Goal: Task Accomplishment & Management: Manage account settings

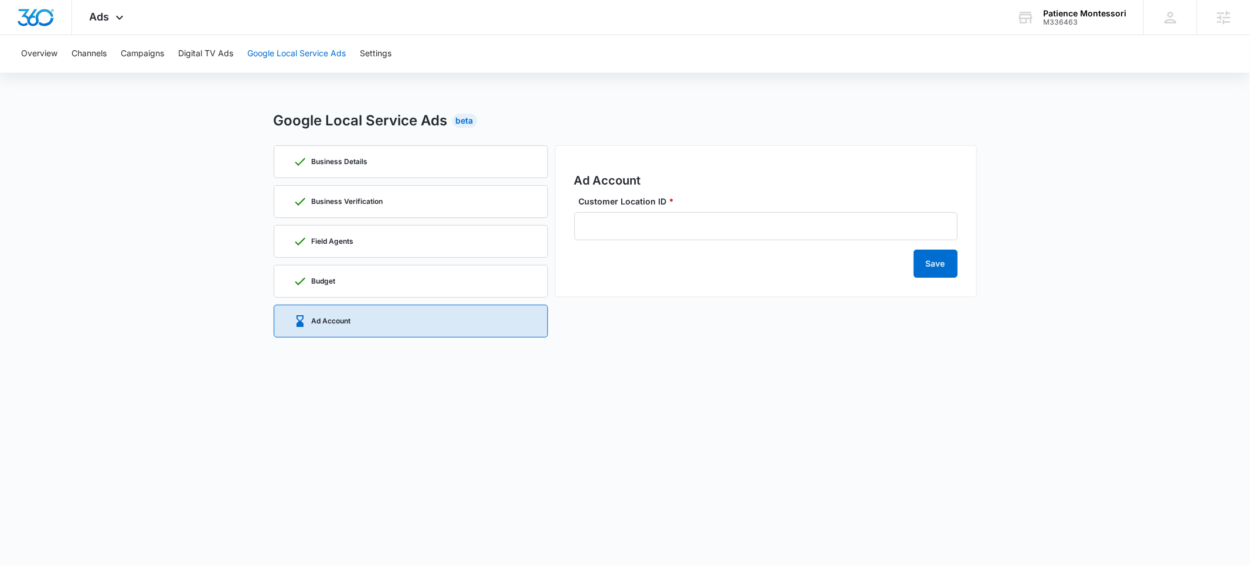
click at [306, 55] on button "Google Local Service Ads" at bounding box center [296, 54] width 98 height 38
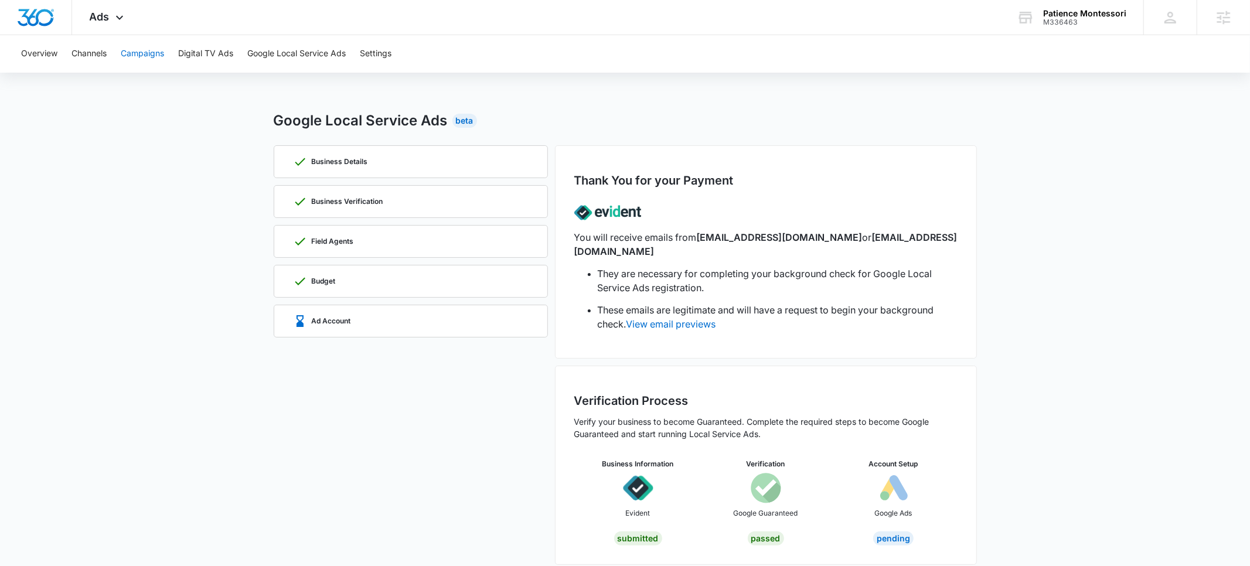
click at [144, 56] on button "Campaigns" at bounding box center [142, 54] width 43 height 38
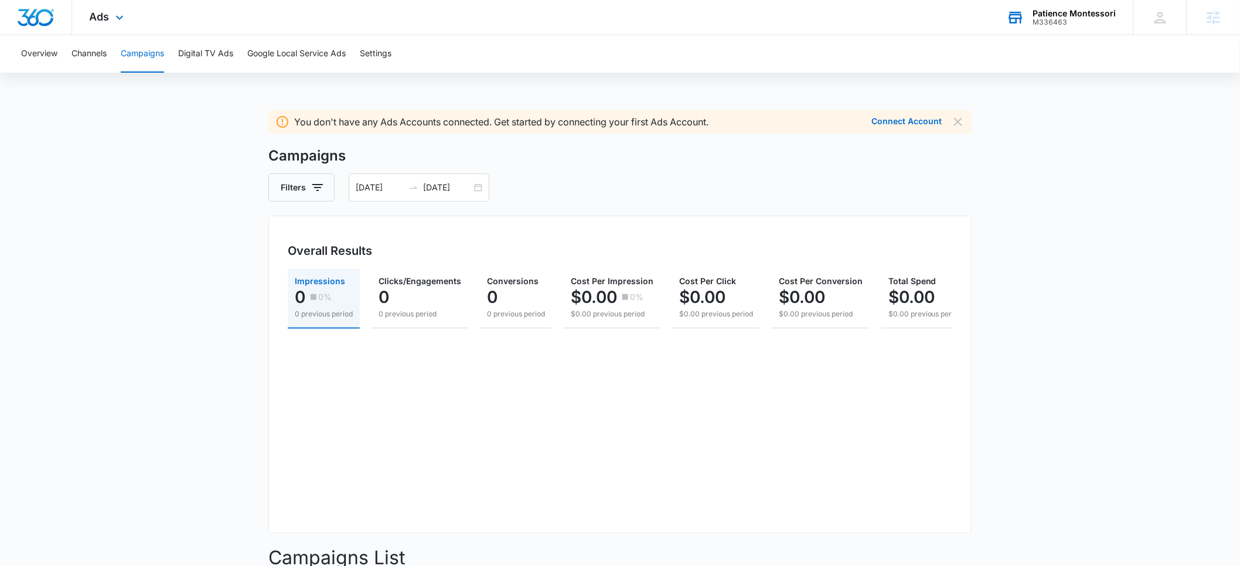
click at [1052, 19] on div "M336463" at bounding box center [1074, 22] width 83 height 8
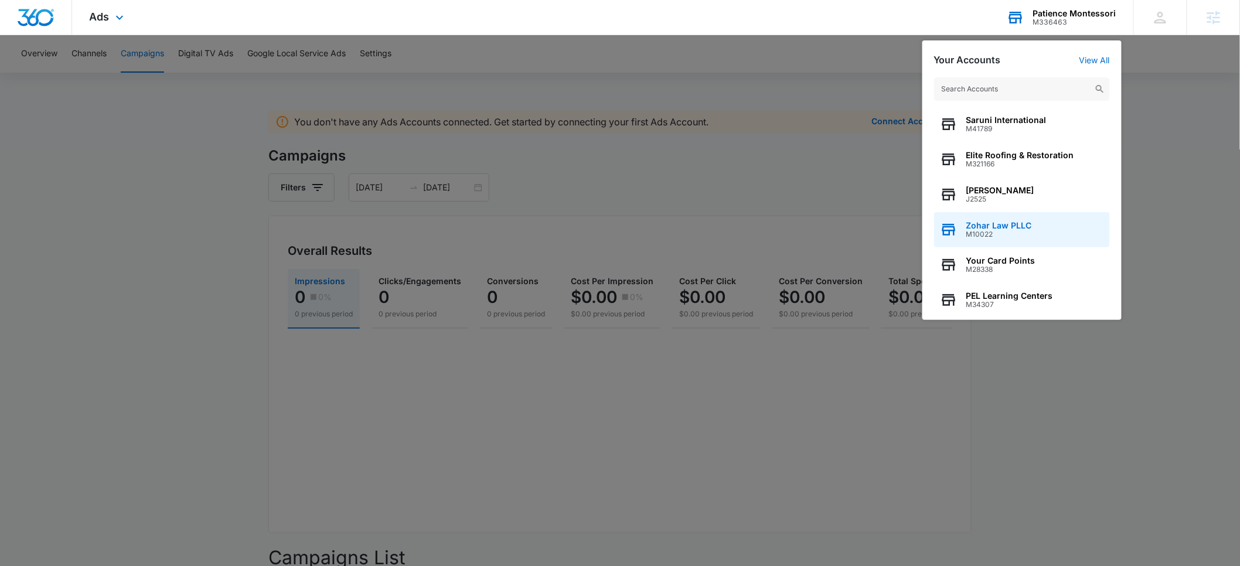
click at [994, 233] on span "M10022" at bounding box center [999, 234] width 66 height 8
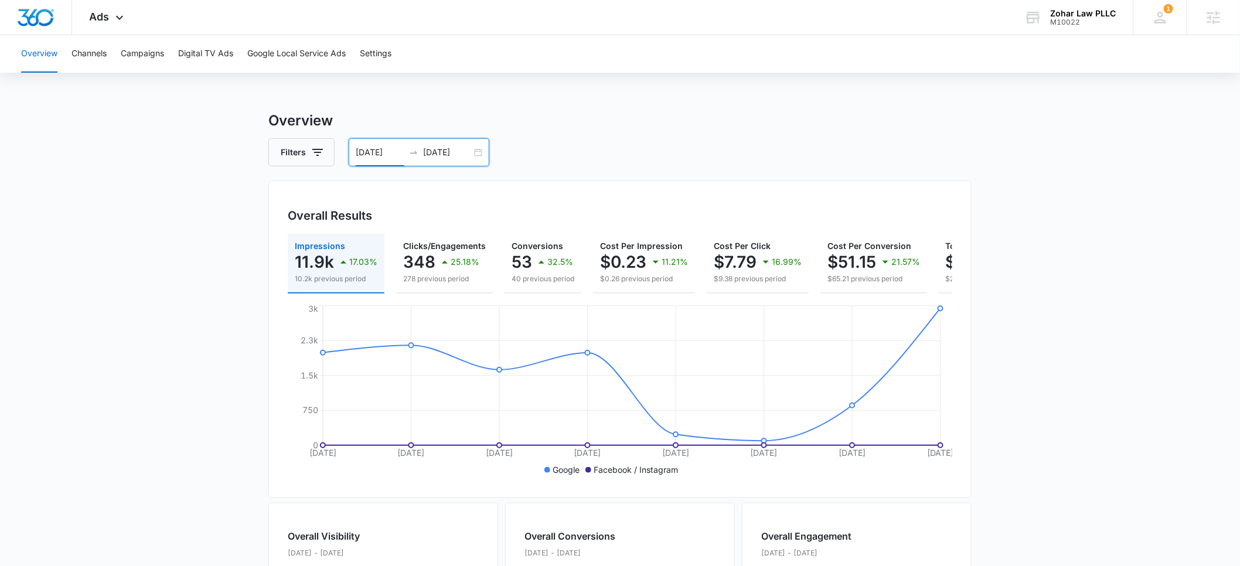
click at [377, 151] on input "08/26/2025" at bounding box center [380, 152] width 49 height 13
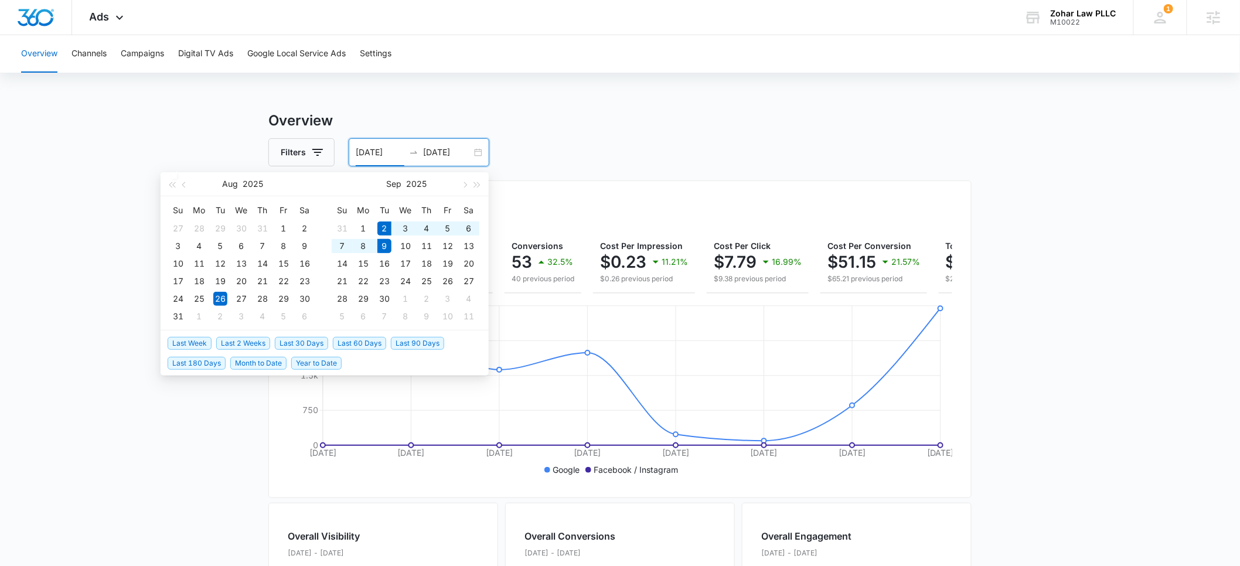
click at [193, 343] on span "Last Week" at bounding box center [190, 343] width 44 height 13
type input "09/02/2025"
type input "09/09/2025"
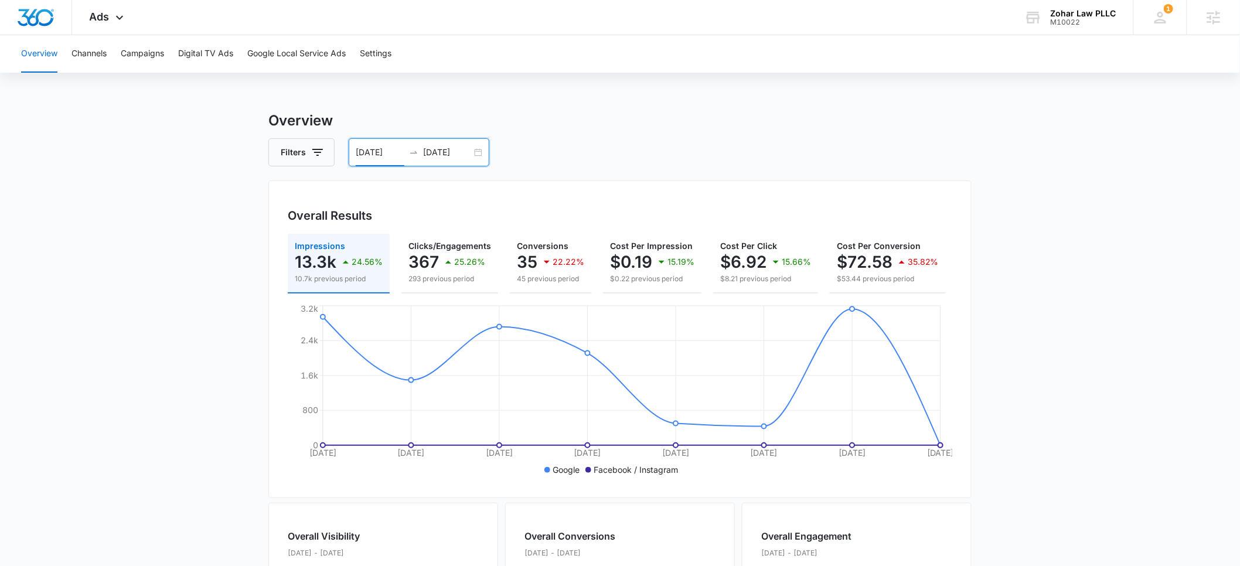
click at [379, 156] on input "09/02/2025" at bounding box center [380, 152] width 49 height 13
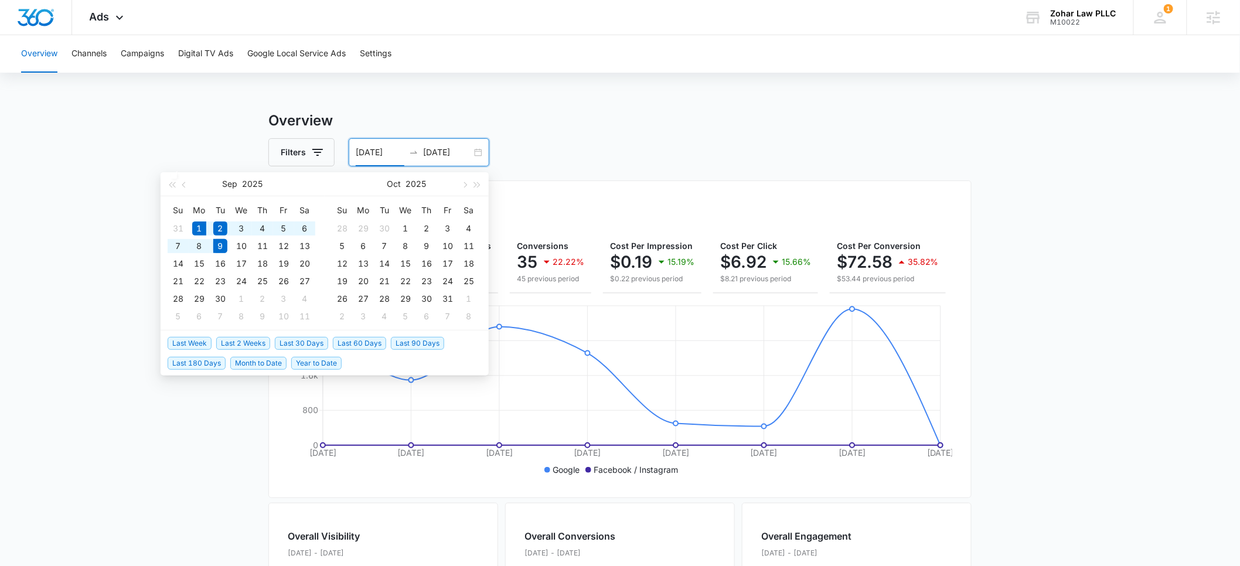
click at [260, 360] on span "Month to Date" at bounding box center [258, 363] width 56 height 13
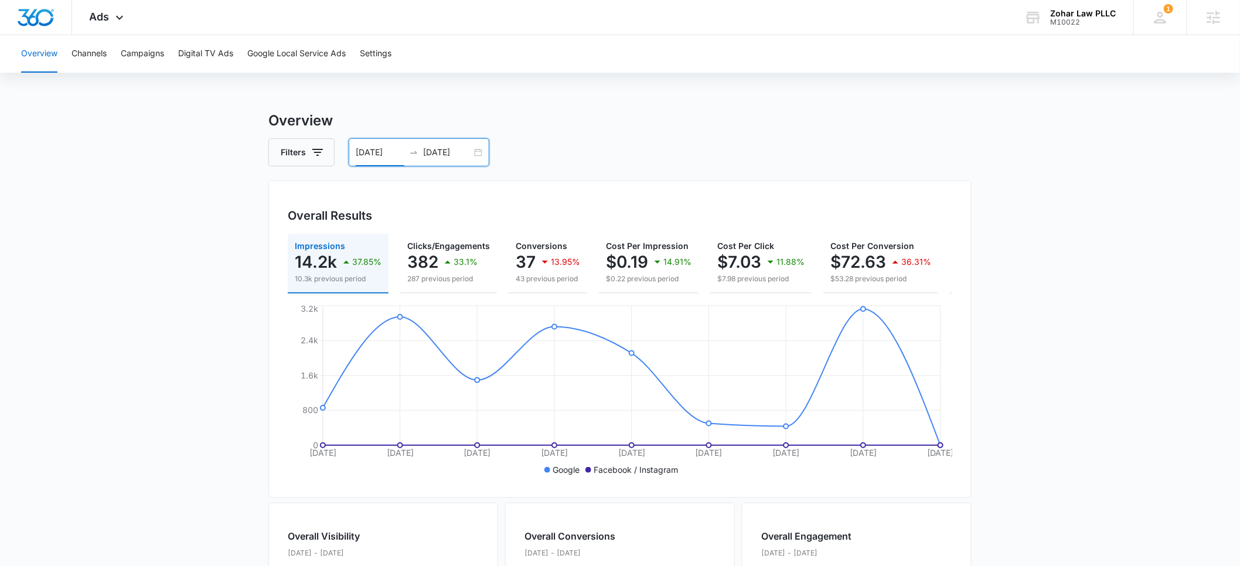
click at [374, 155] on input "09/01/2025" at bounding box center [380, 152] width 49 height 13
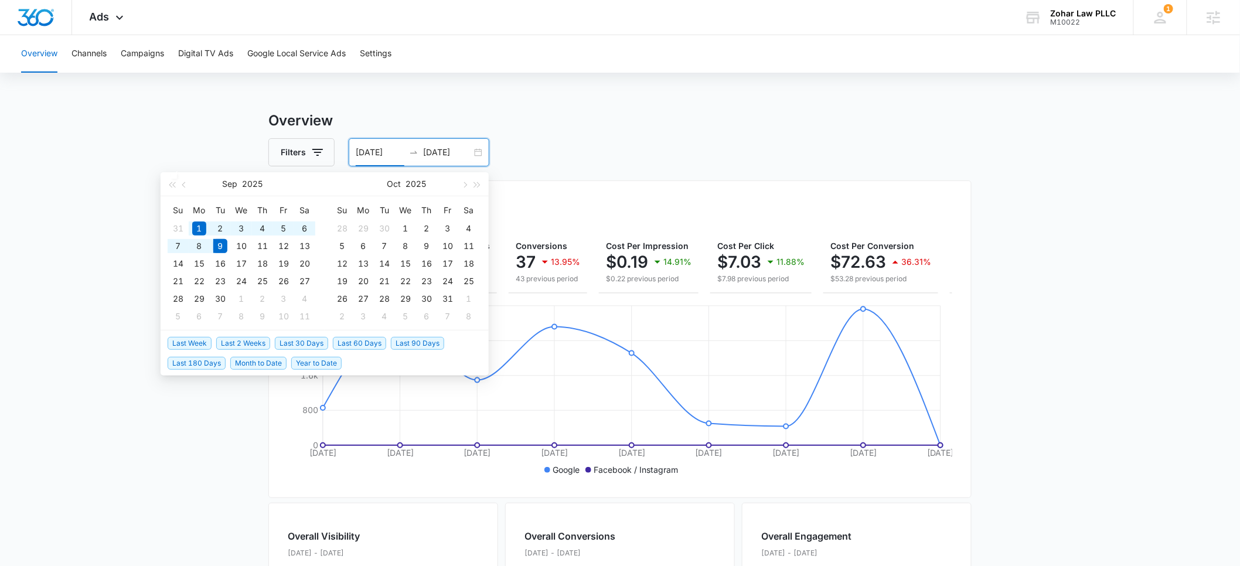
click at [405, 343] on span "Last 90 Days" at bounding box center [417, 343] width 53 height 13
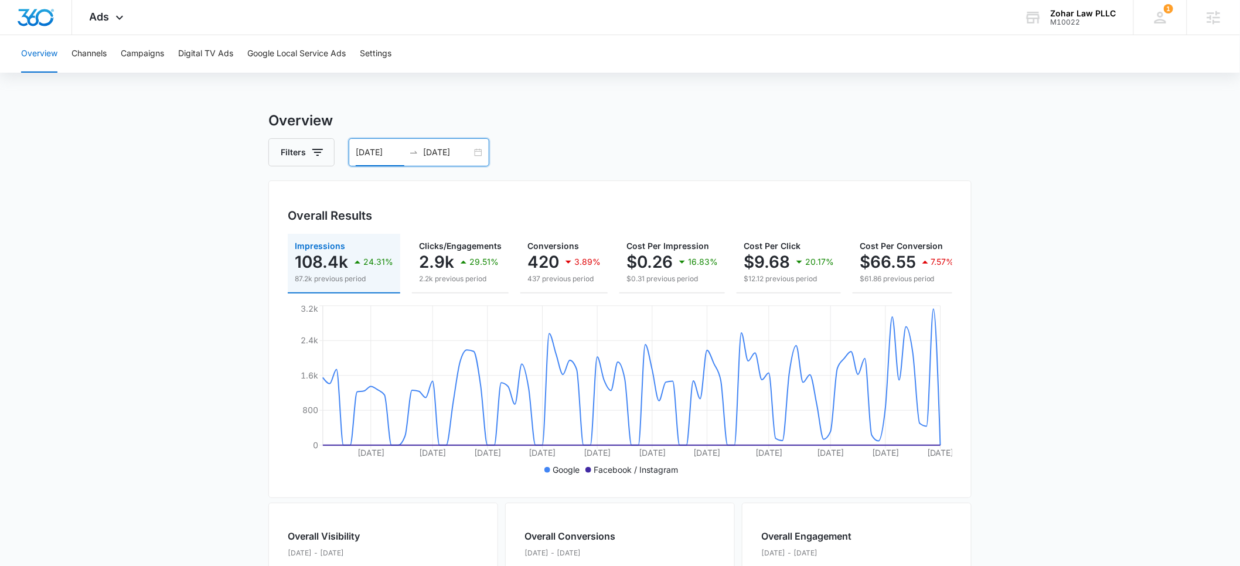
click at [373, 153] on input "06/11/2025" at bounding box center [380, 152] width 49 height 13
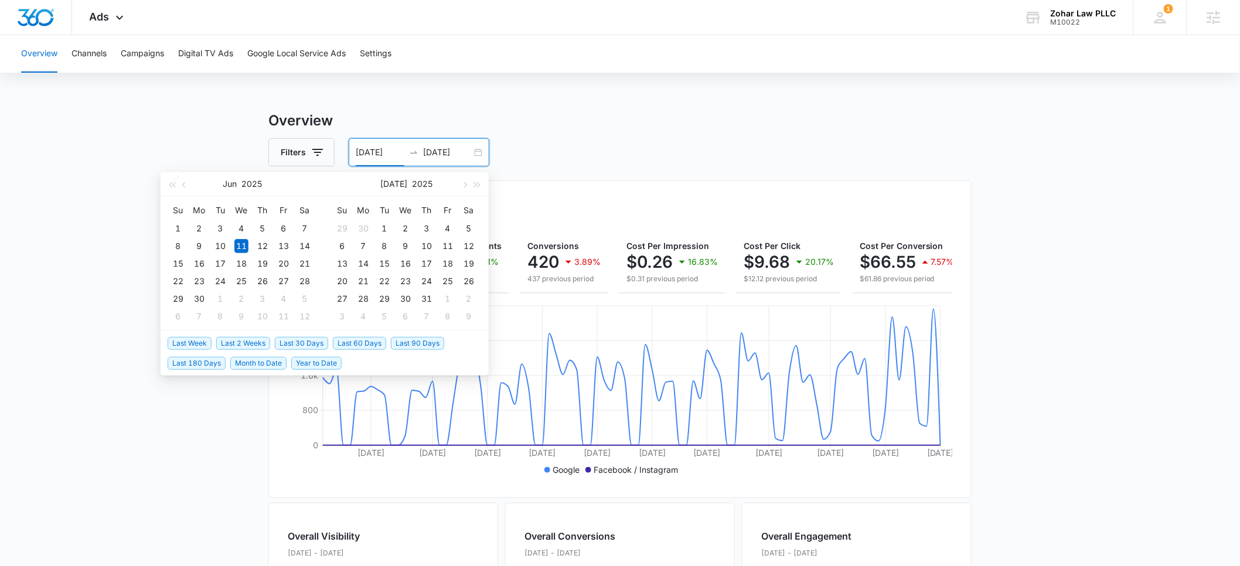
click at [307, 340] on span "Last 30 Days" at bounding box center [301, 343] width 53 height 13
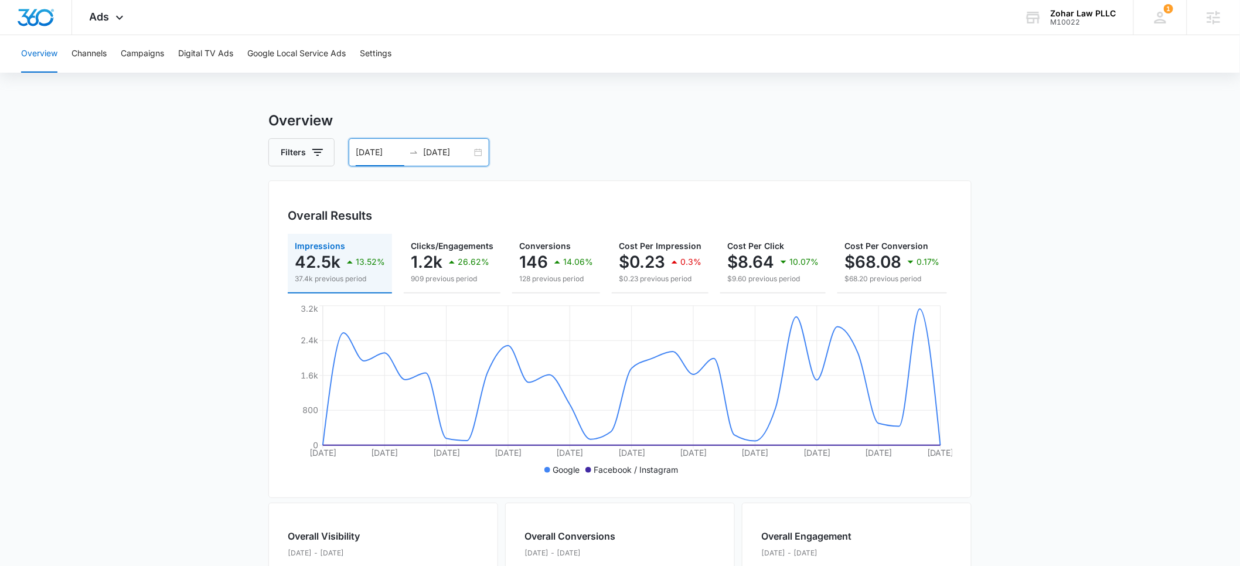
click at [370, 149] on input "08/10/2025" at bounding box center [380, 152] width 49 height 13
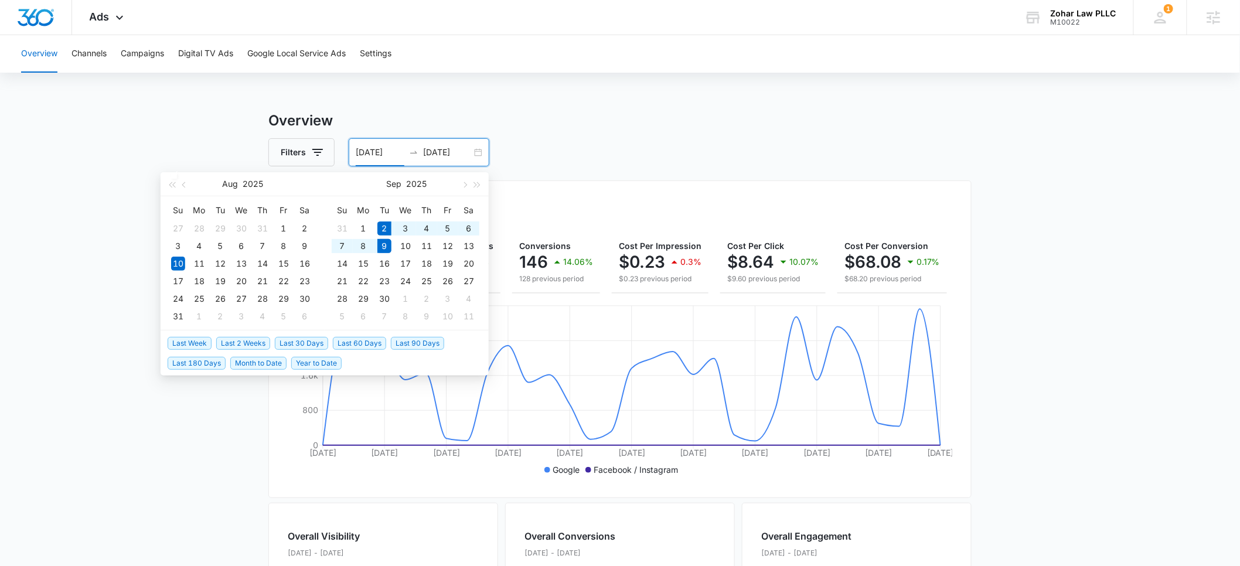
click at [194, 343] on span "Last Week" at bounding box center [190, 343] width 44 height 13
type input "09/02/2025"
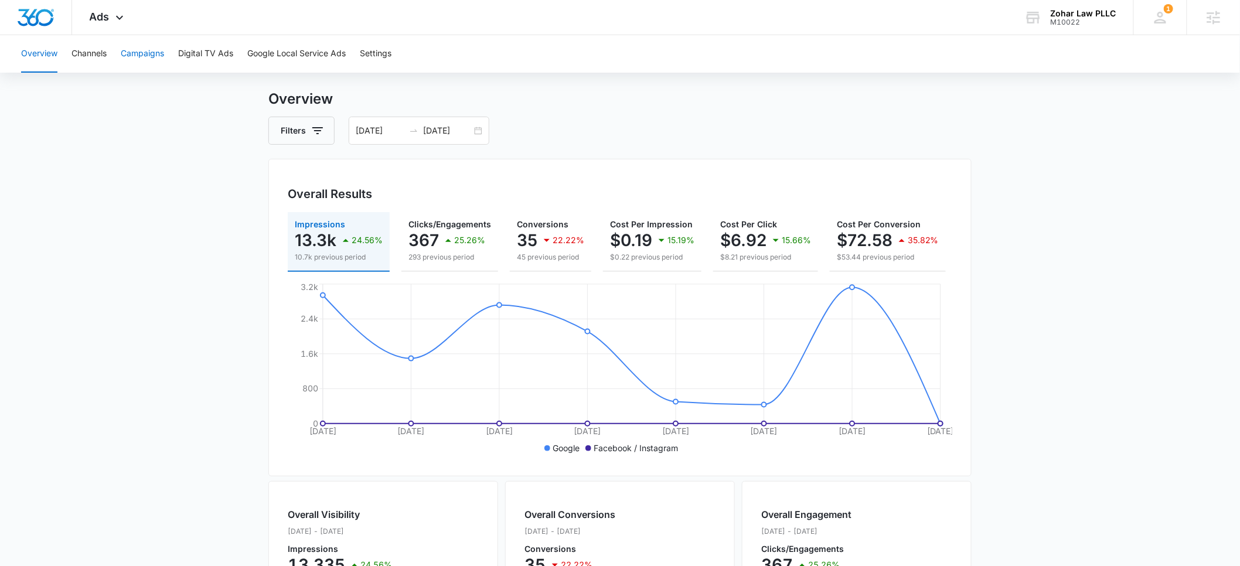
click at [139, 57] on button "Campaigns" at bounding box center [142, 54] width 43 height 38
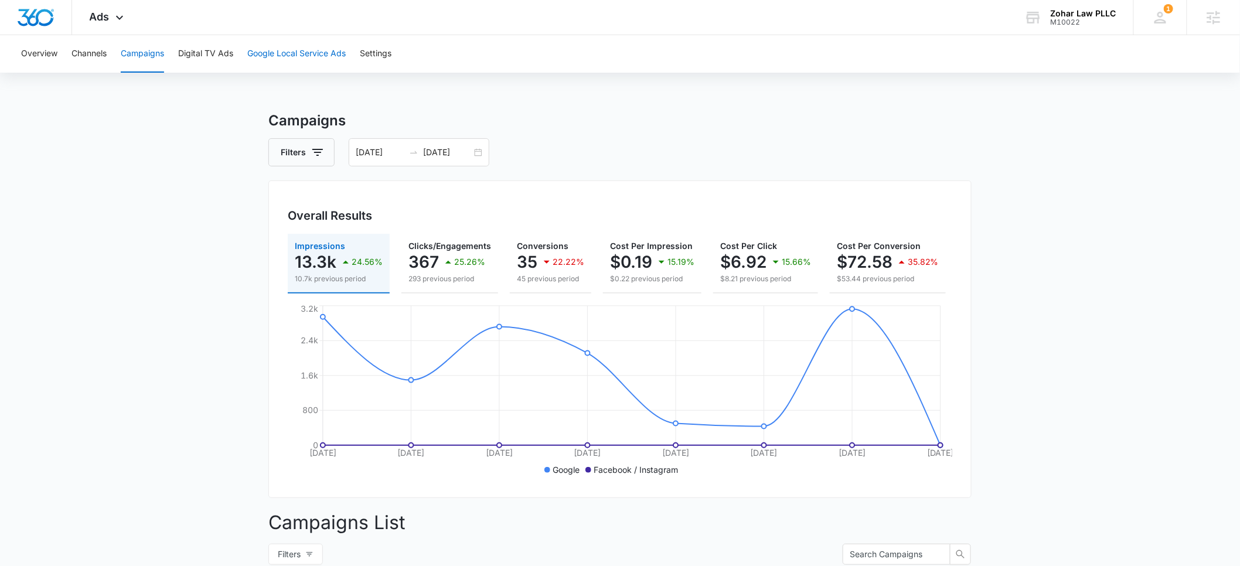
click at [301, 54] on button "Google Local Service Ads" at bounding box center [296, 54] width 98 height 38
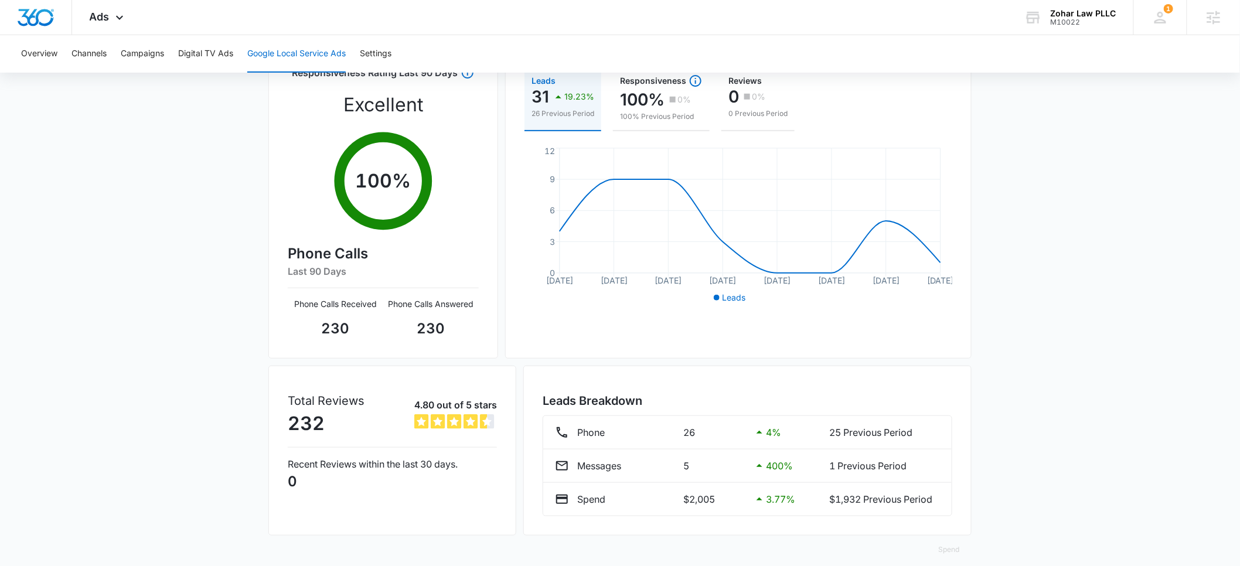
scroll to position [142, 0]
click at [149, 52] on button "Campaigns" at bounding box center [142, 54] width 43 height 38
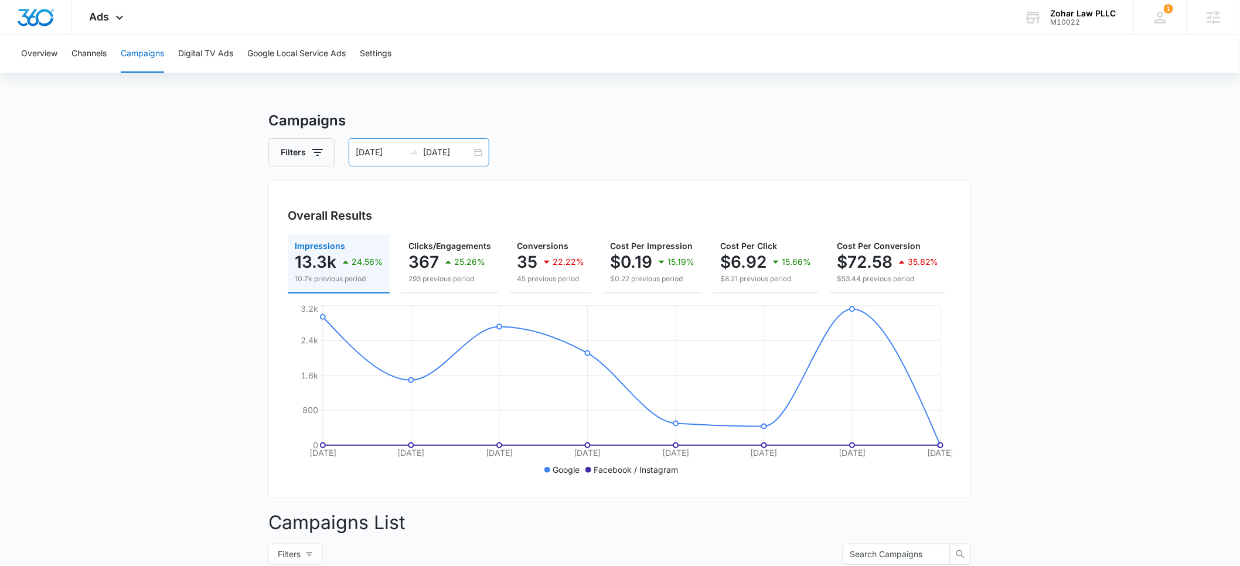
click at [371, 148] on input "09/02/2025" at bounding box center [380, 152] width 49 height 13
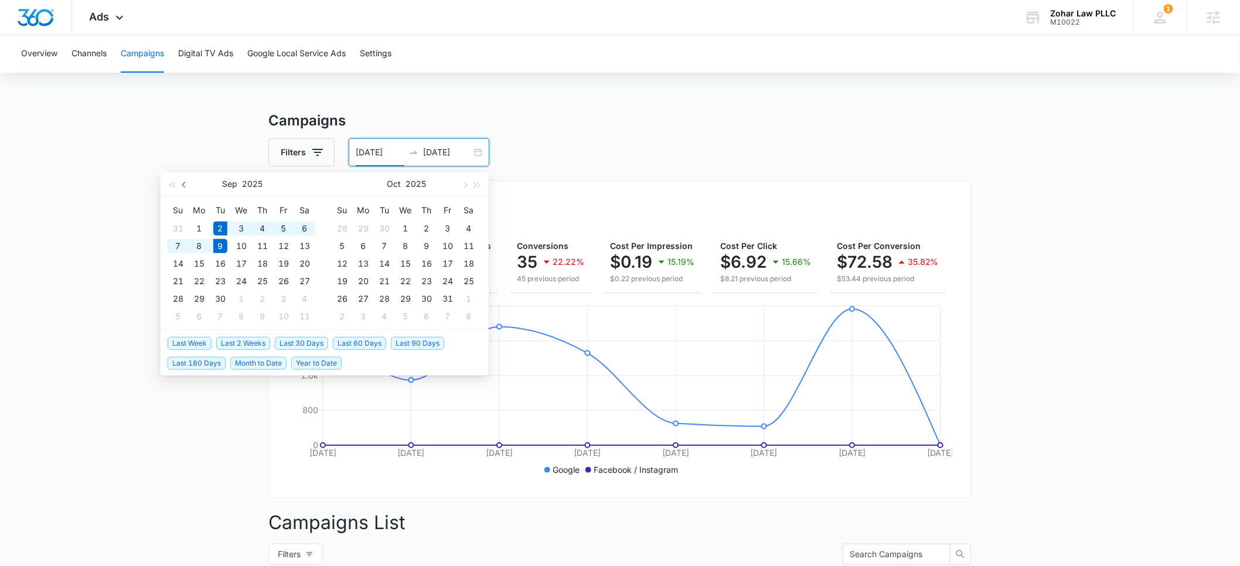
click at [183, 180] on button "button" at bounding box center [184, 183] width 13 height 23
type input "08/01/2025"
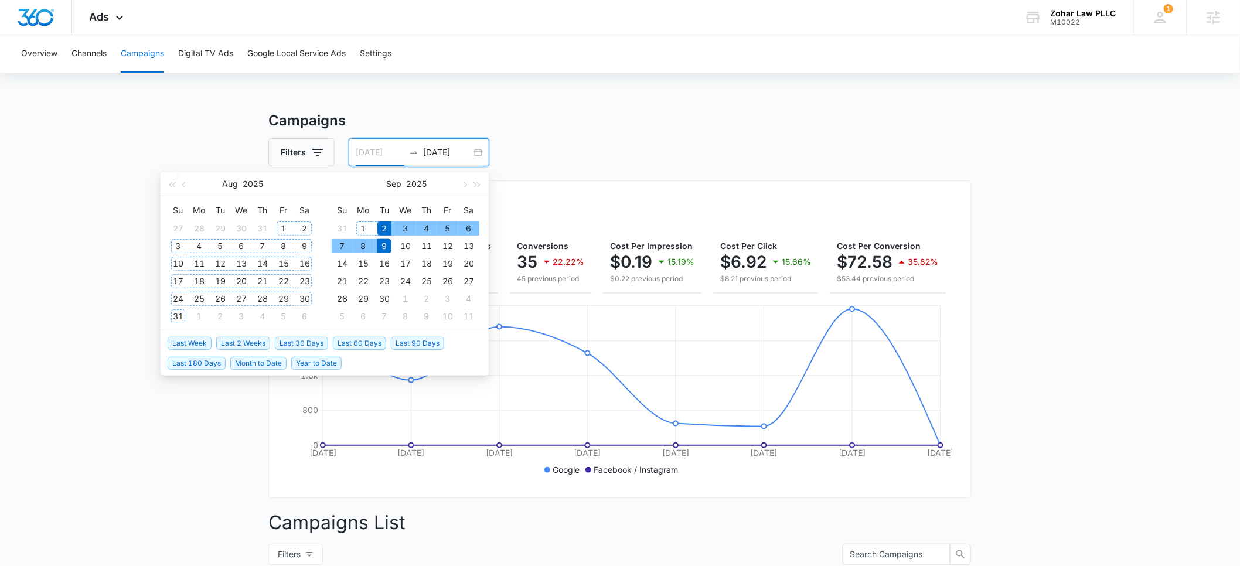
click at [282, 226] on div "1" at bounding box center [284, 228] width 14 height 14
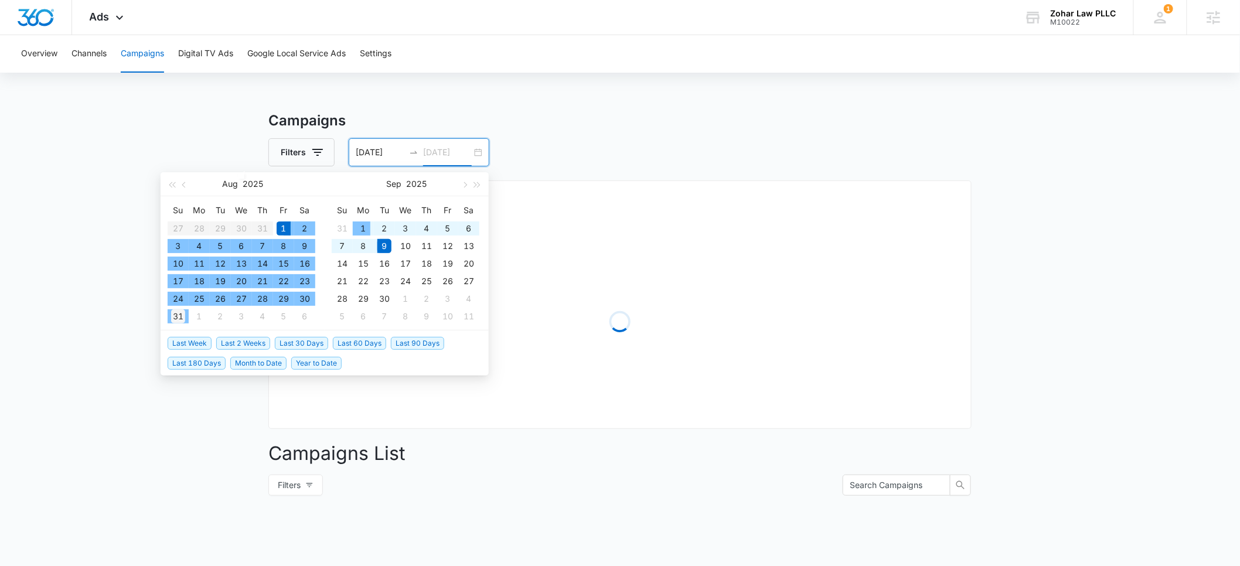
type input "08/31/2025"
click at [183, 315] on div "31" at bounding box center [178, 316] width 14 height 14
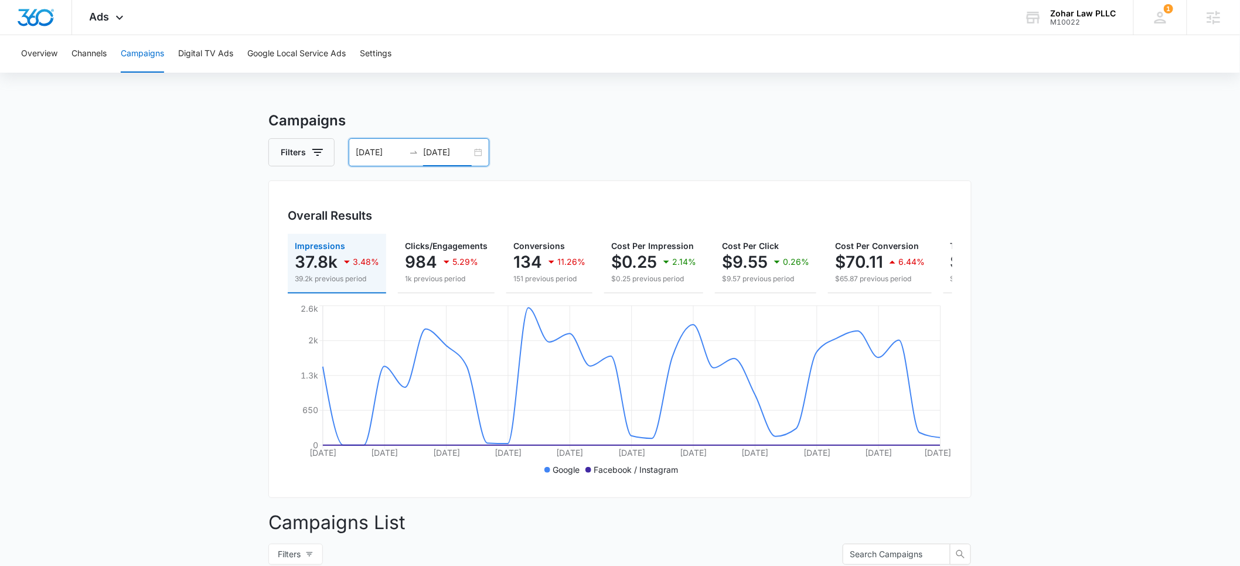
click at [573, 124] on h3 "Campaigns" at bounding box center [619, 120] width 703 height 21
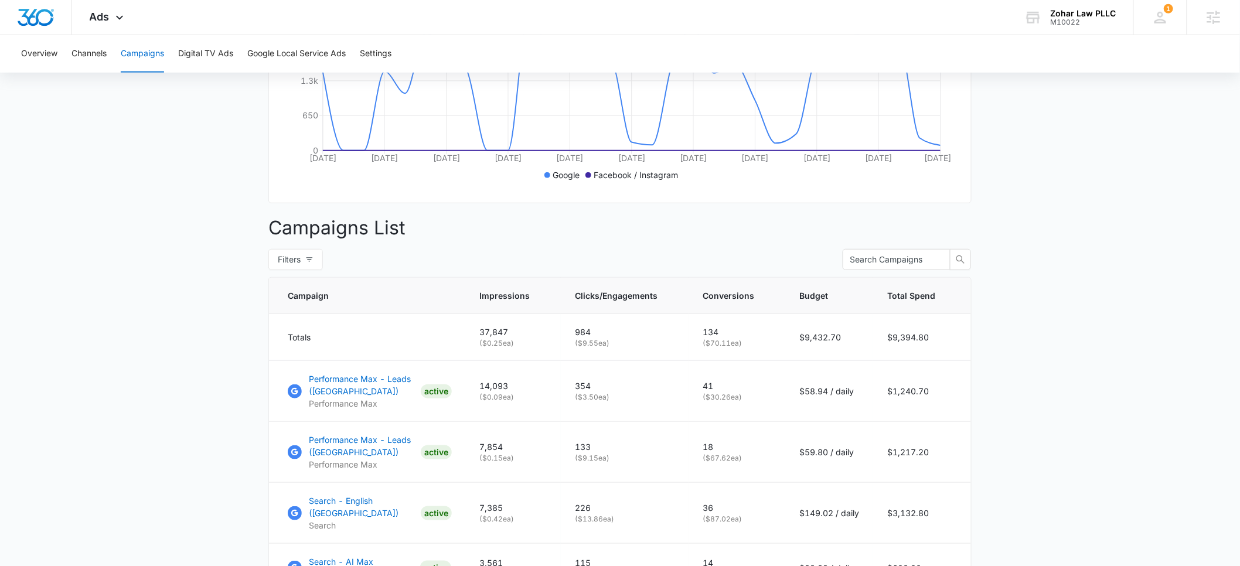
scroll to position [492, 0]
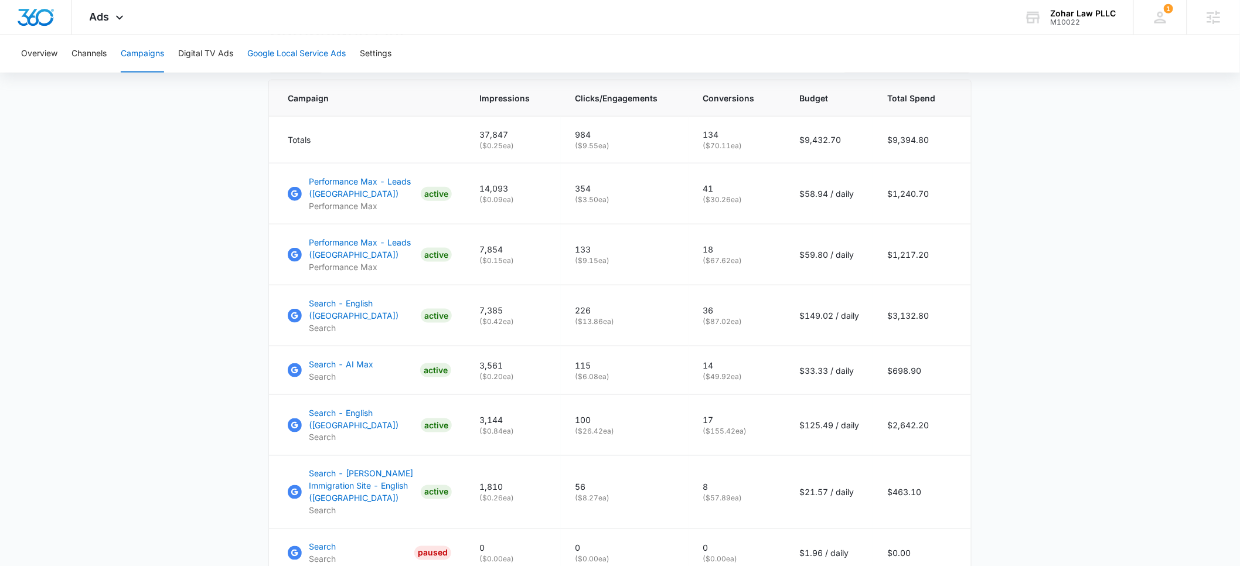
click at [302, 60] on button "Google Local Service Ads" at bounding box center [296, 54] width 98 height 38
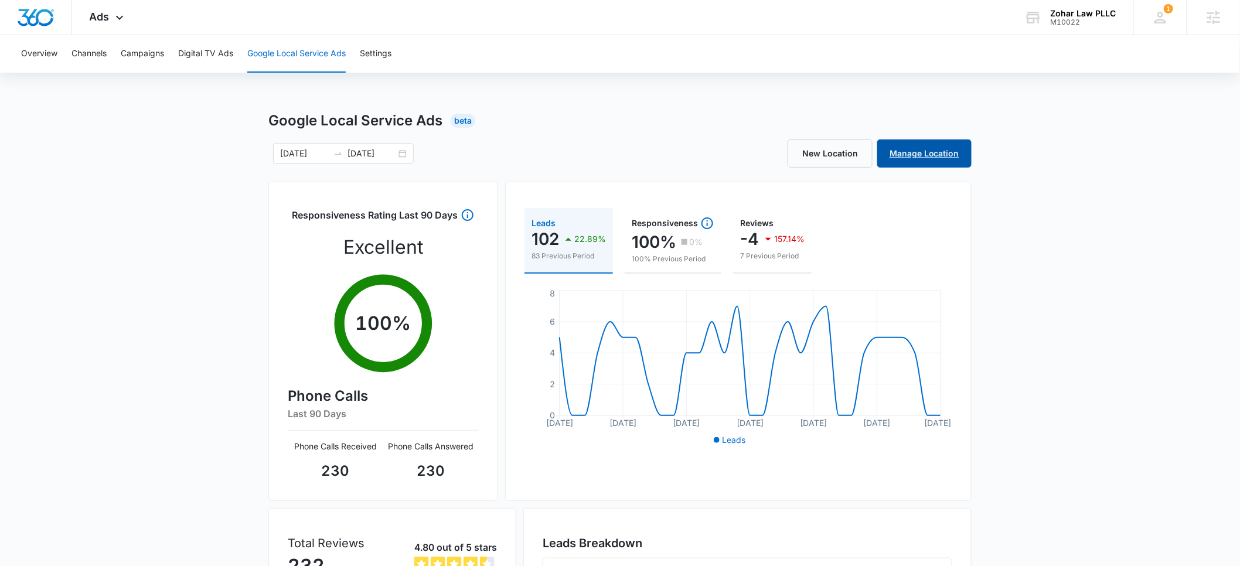
click at [897, 152] on link "Manage Location" at bounding box center [924, 153] width 94 height 28
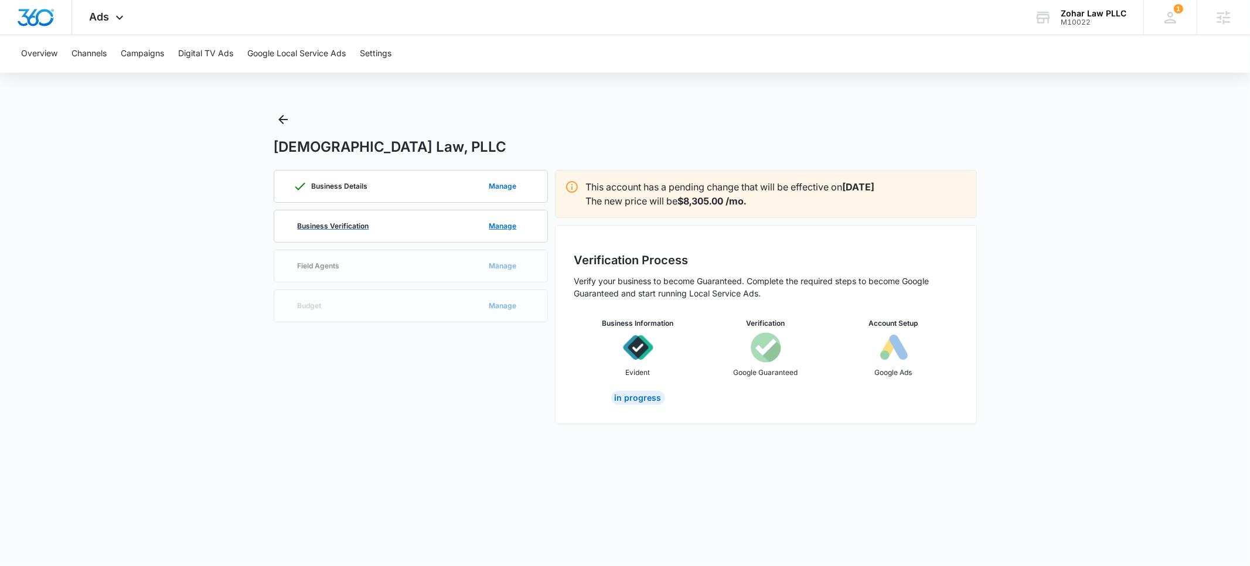
click at [358, 226] on p "Business Verification" at bounding box center [333, 226] width 71 height 7
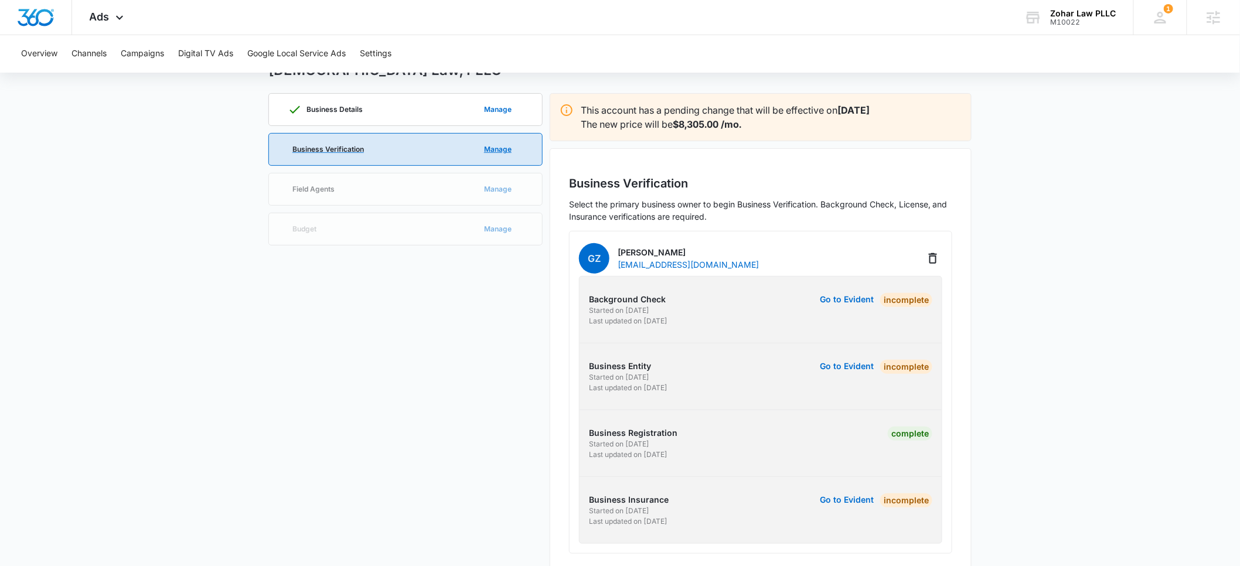
scroll to position [97, 0]
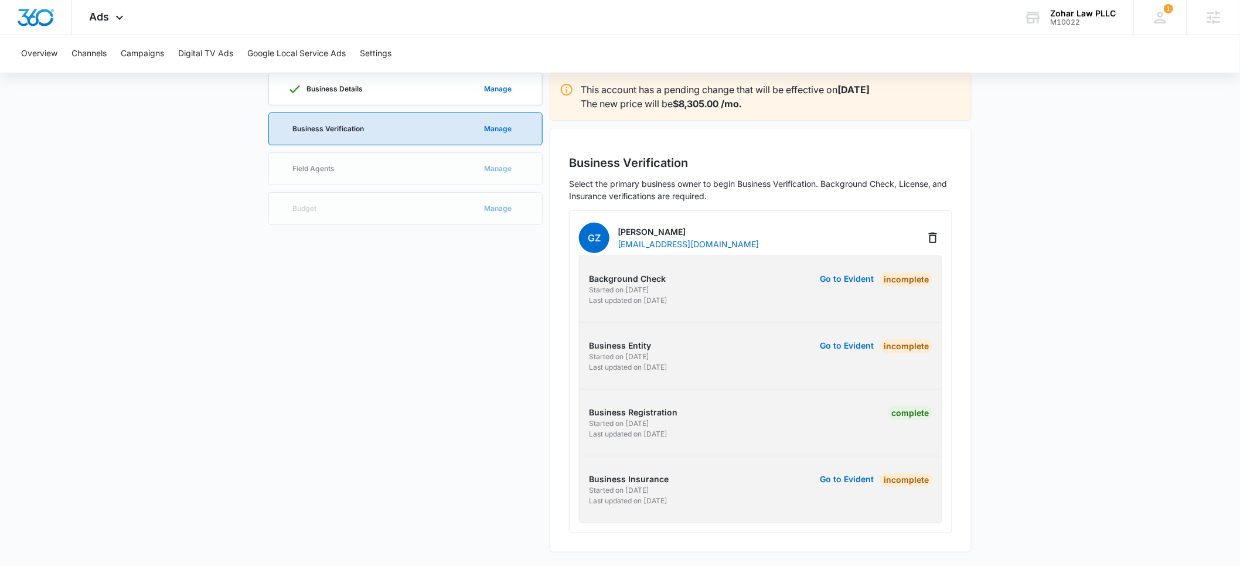
click at [359, 169] on div "Business Details Manage Business Verification Manage Field Agents Manage Budget…" at bounding box center [405, 313] width 274 height 480
click at [343, 96] on div "Business Details Manage" at bounding box center [406, 89] width 236 height 32
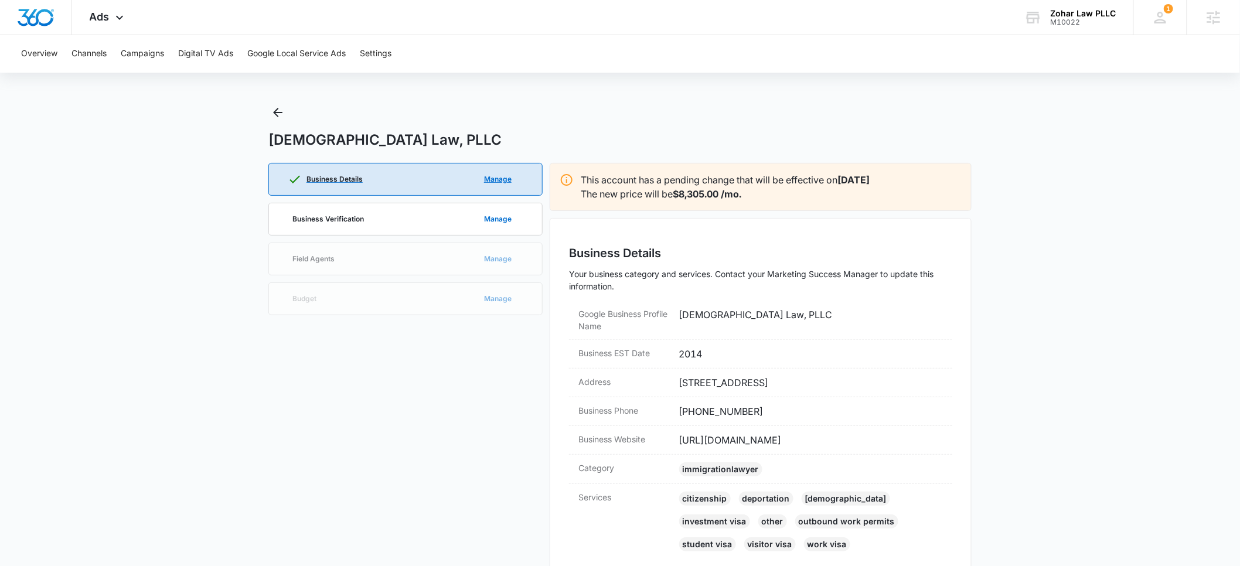
scroll to position [0, 0]
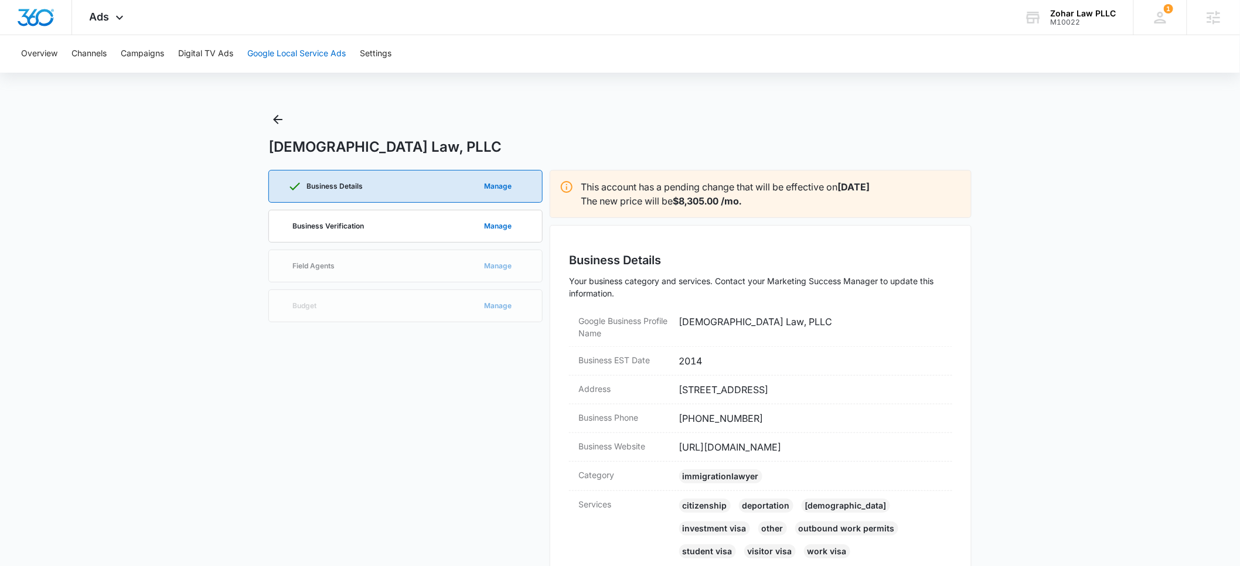
click at [269, 55] on button "Google Local Service Ads" at bounding box center [296, 54] width 98 height 38
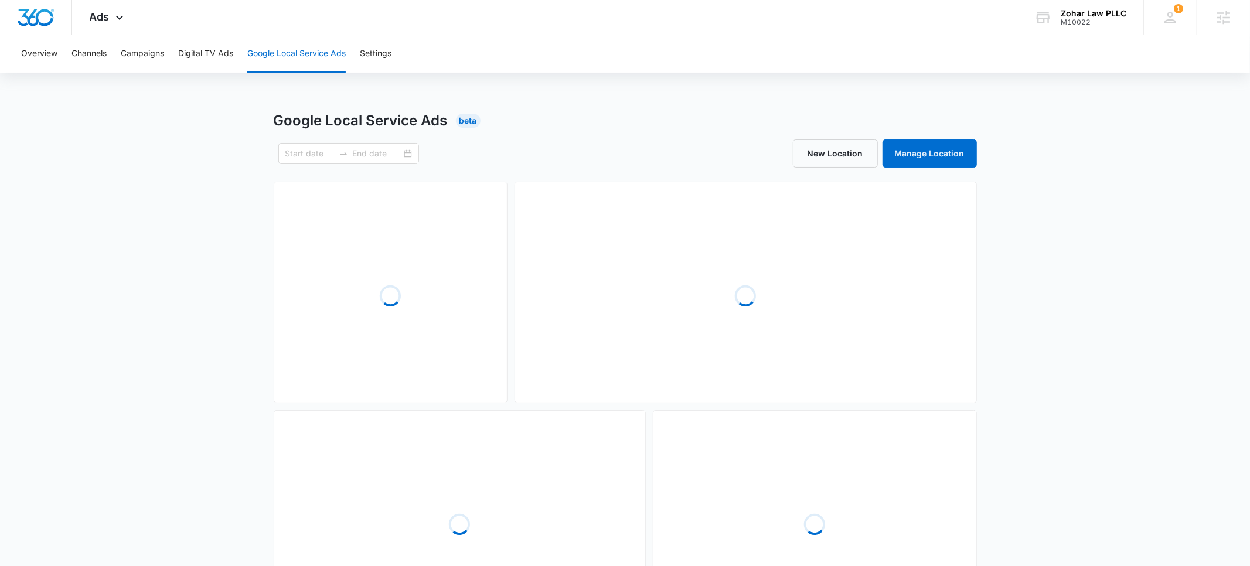
type input "08/01/2025"
type input "08/31/2025"
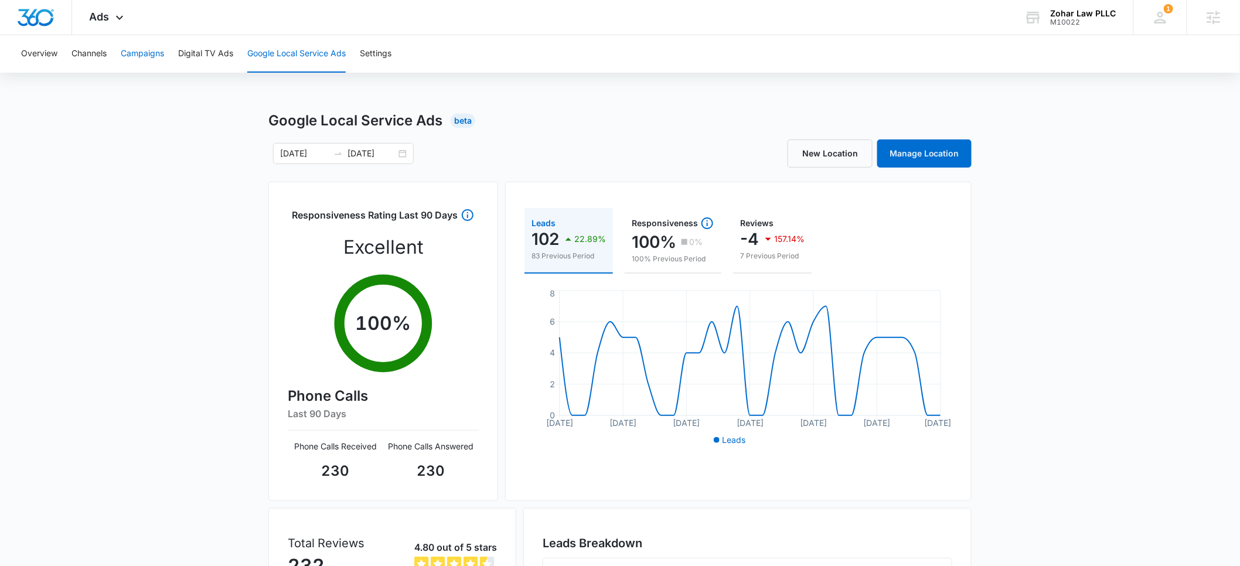
click at [154, 58] on button "Campaigns" at bounding box center [142, 54] width 43 height 38
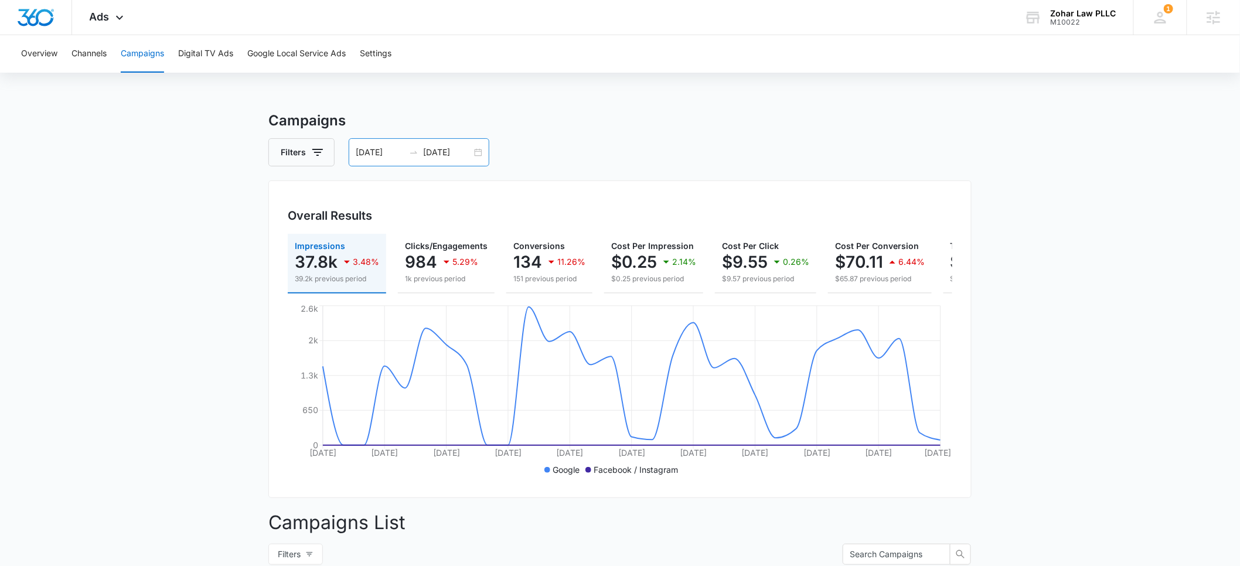
click at [369, 155] on input "08/01/2025" at bounding box center [380, 152] width 49 height 13
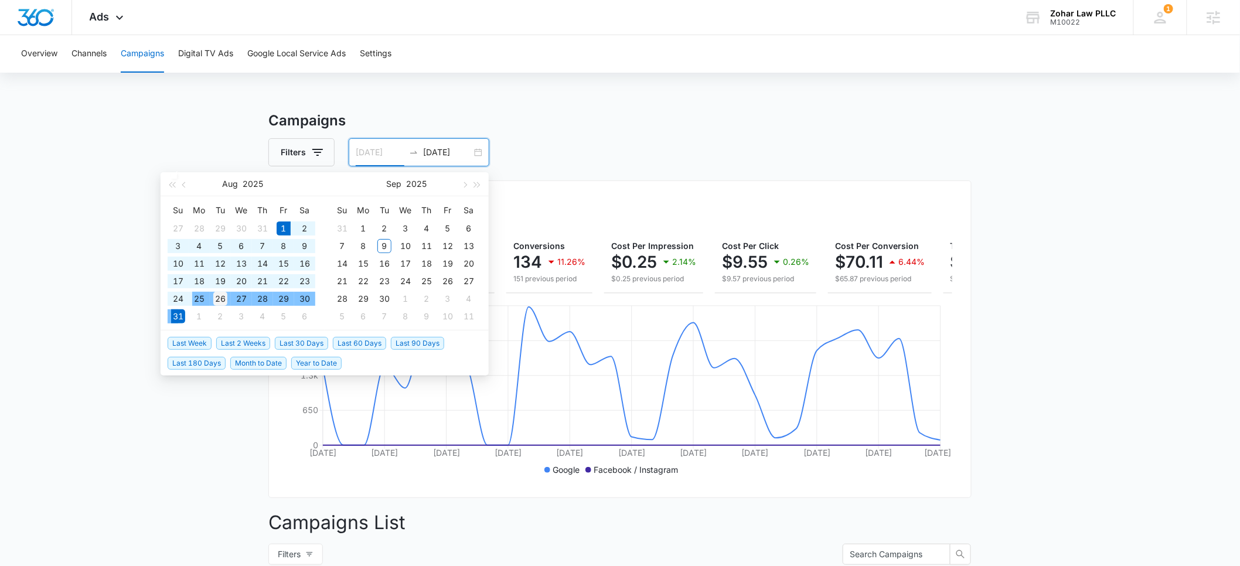
type input "08/26/2025"
click at [219, 298] on div "26" at bounding box center [220, 299] width 14 height 14
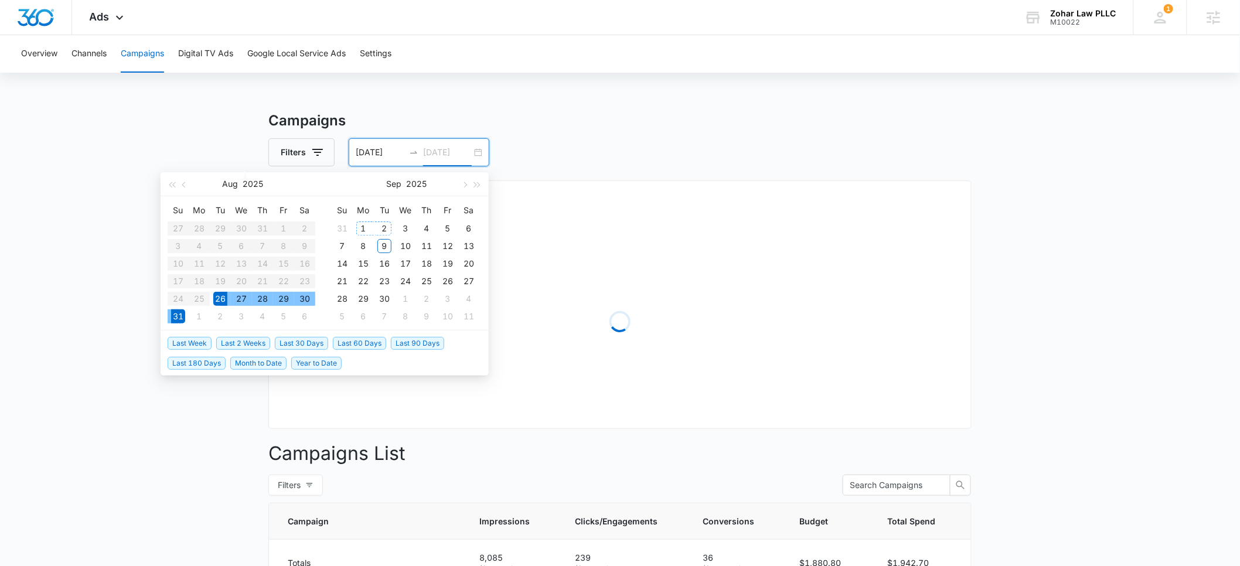
type input "09/02/2025"
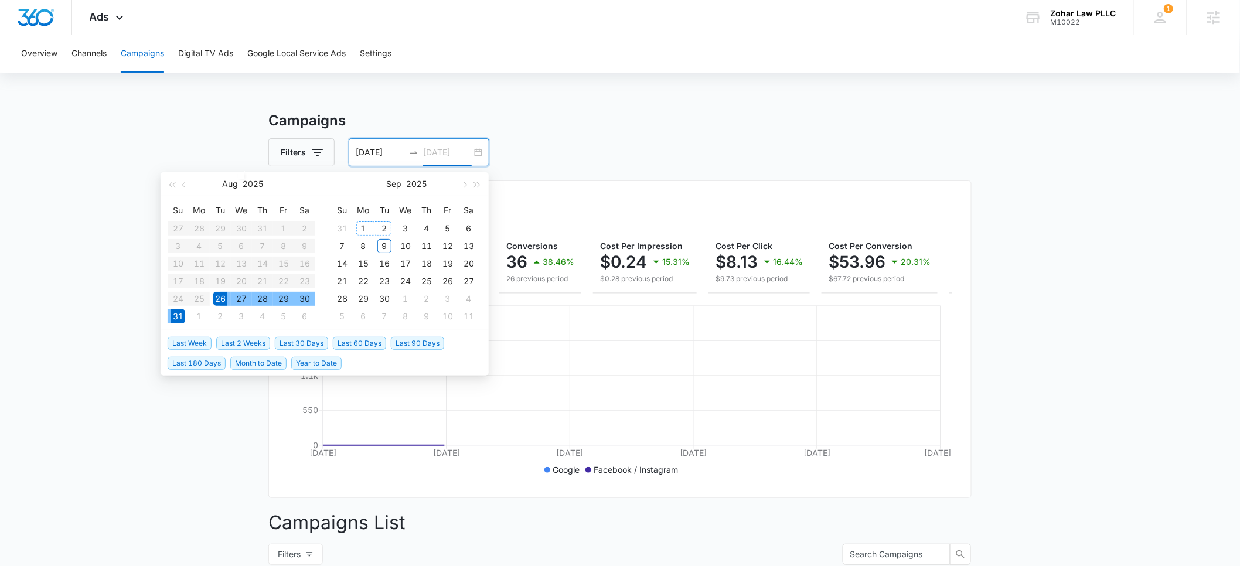
click at [387, 224] on div "2" at bounding box center [384, 228] width 14 height 14
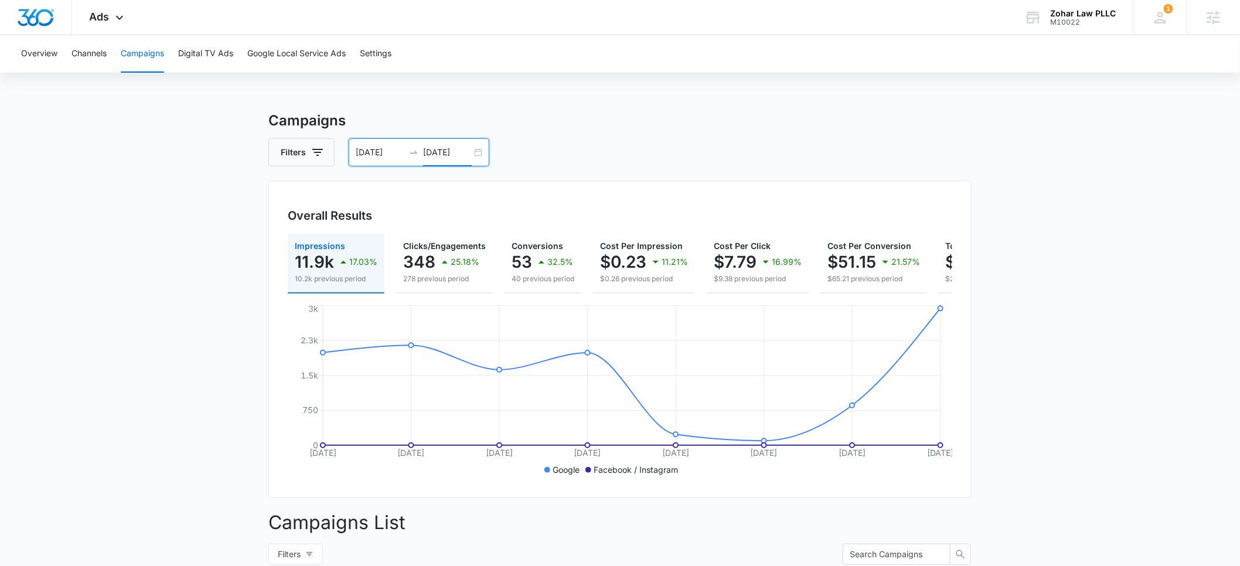
click at [373, 157] on input "08/26/2025" at bounding box center [380, 152] width 49 height 13
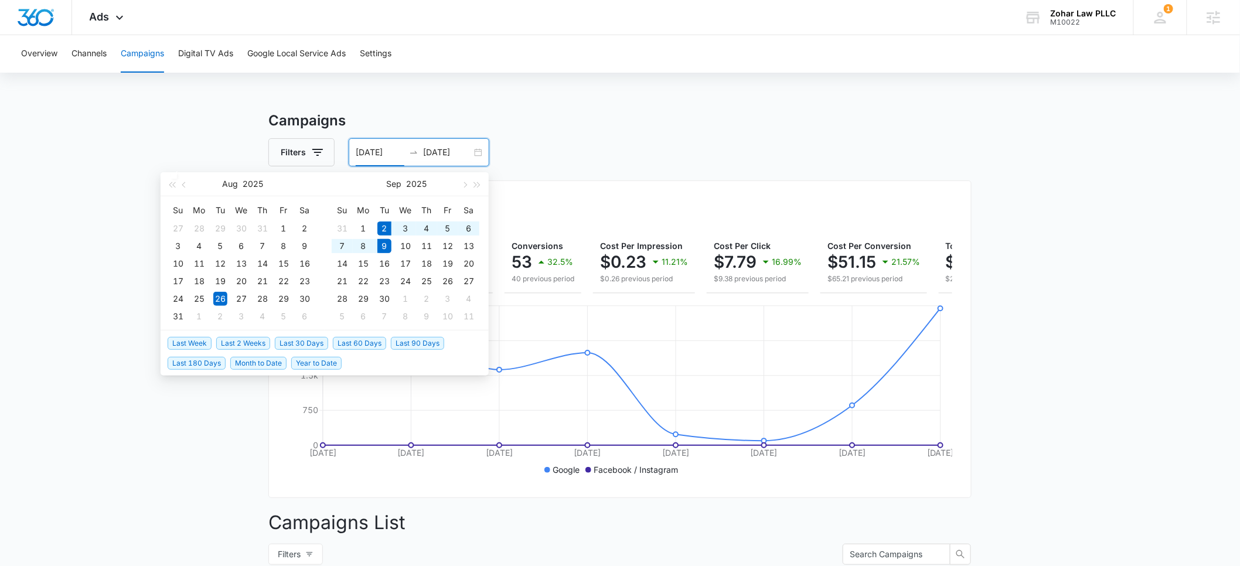
click at [189, 341] on span "Last Week" at bounding box center [190, 343] width 44 height 13
type input "09/02/2025"
type input "09/09/2025"
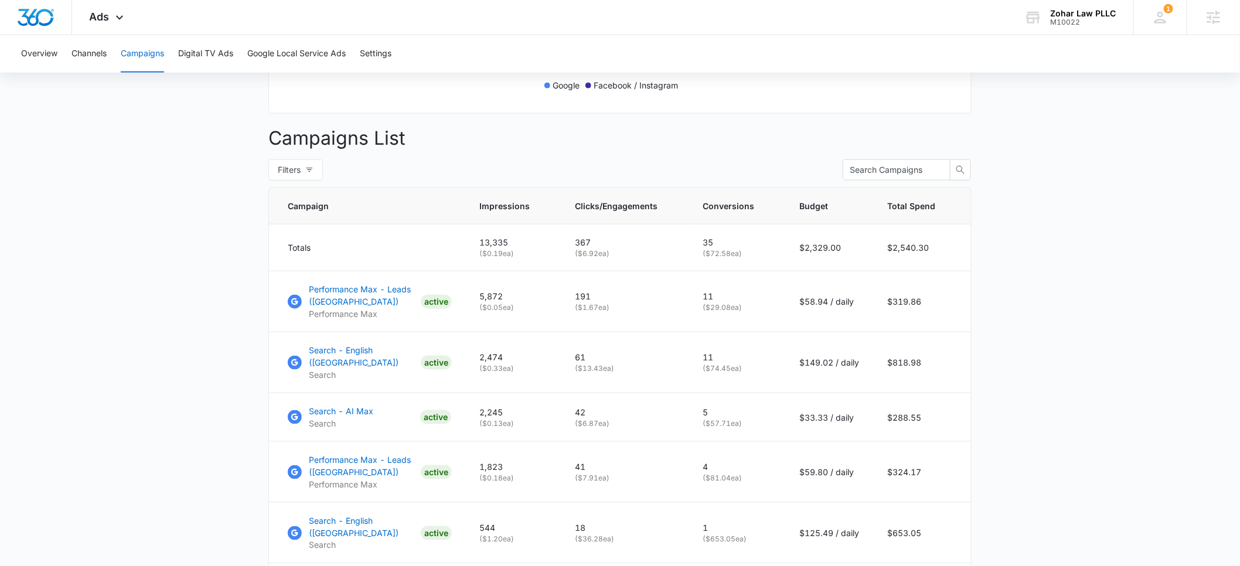
scroll to position [376, 0]
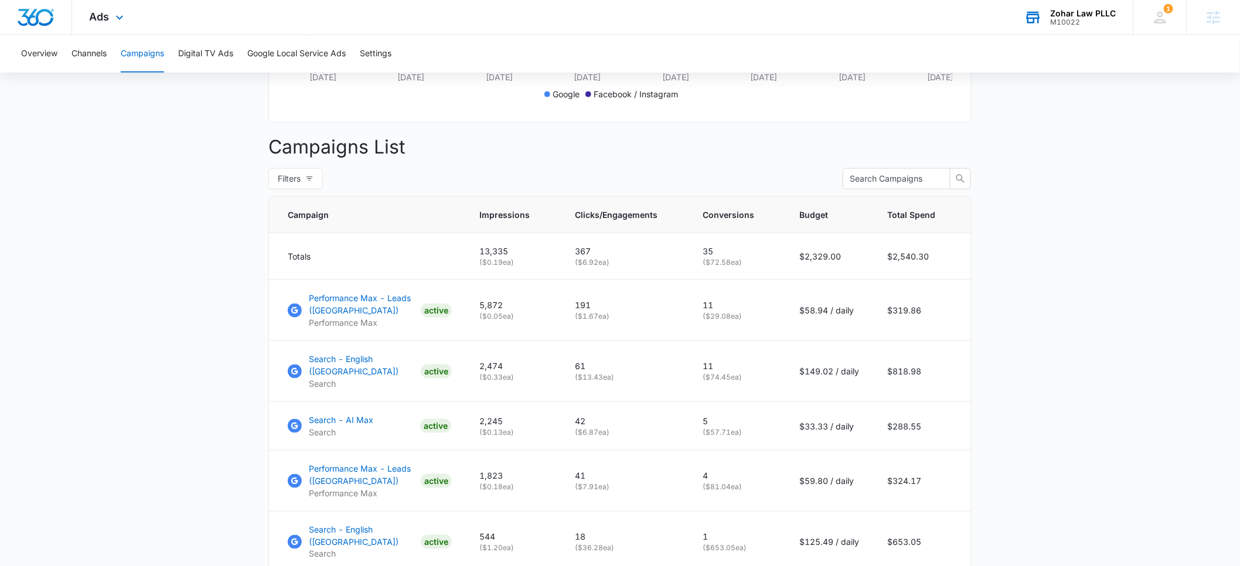
click at [1078, 13] on div "Zohar Law PLLC" at bounding box center [1084, 13] width 66 height 9
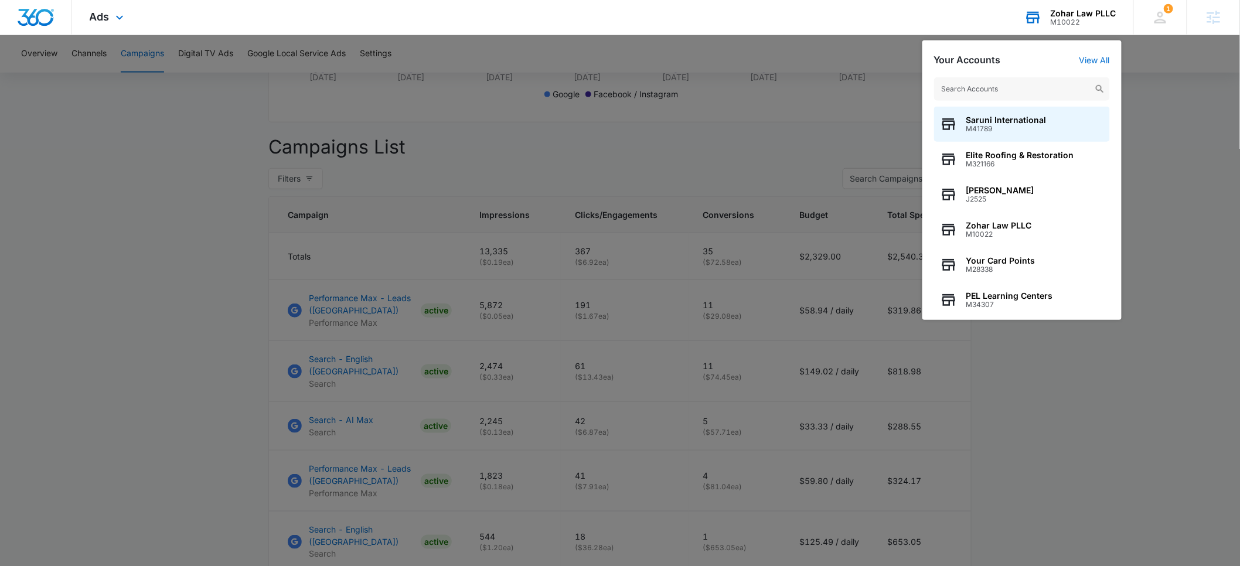
click at [1020, 89] on input "text" at bounding box center [1022, 88] width 176 height 23
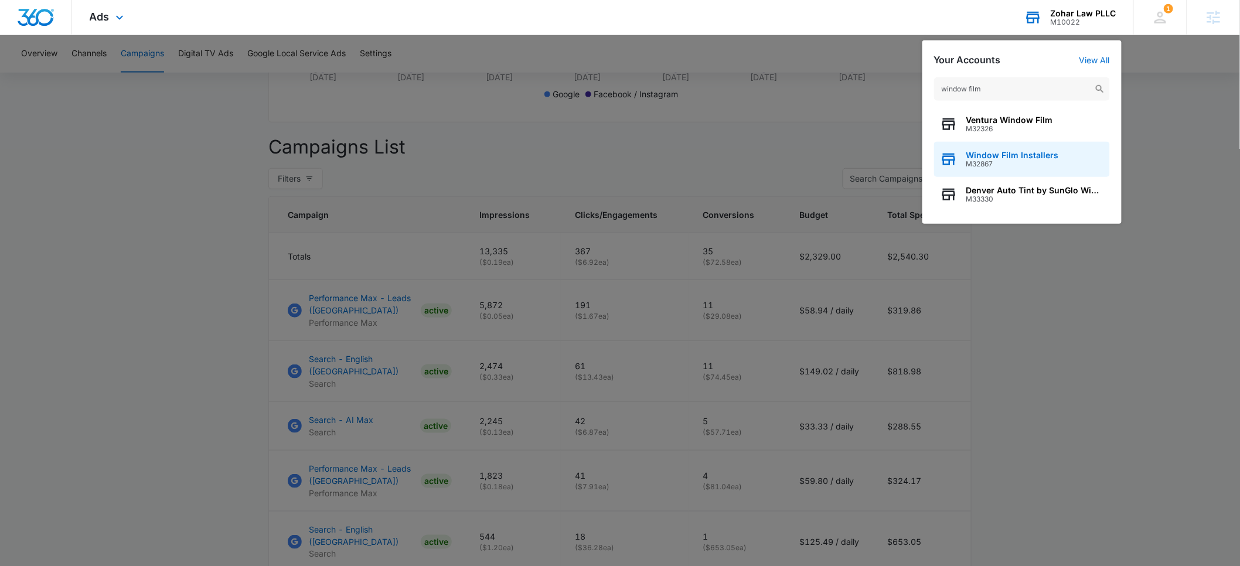
type input "window film"
click at [1007, 157] on span "Window Film Installers" at bounding box center [1012, 155] width 93 height 9
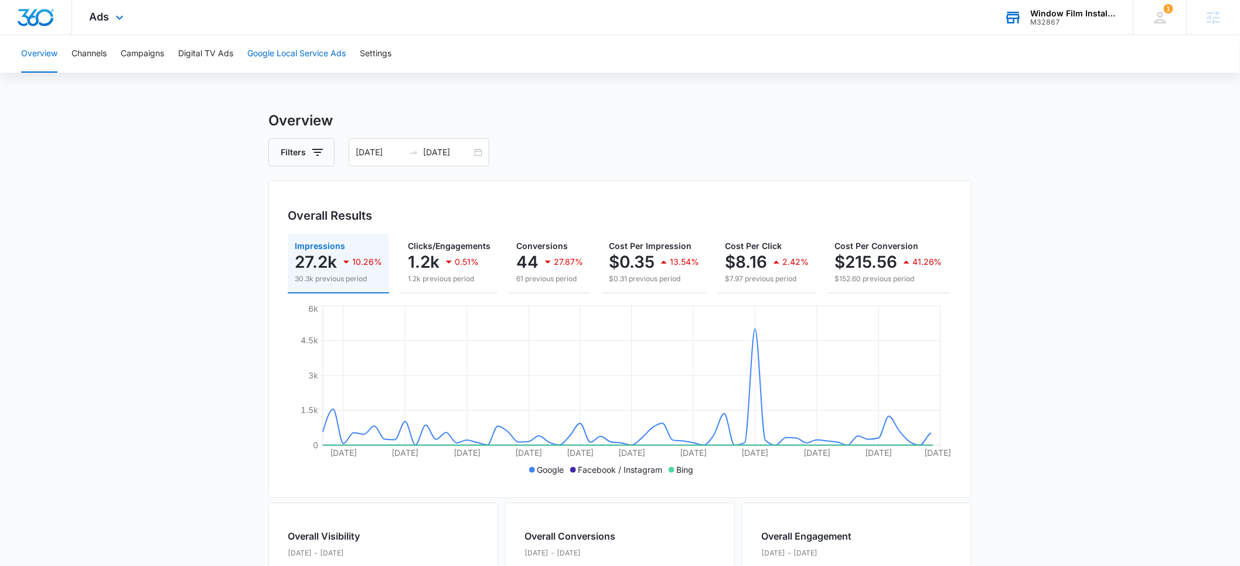
click at [293, 50] on button "Google Local Service Ads" at bounding box center [296, 54] width 98 height 38
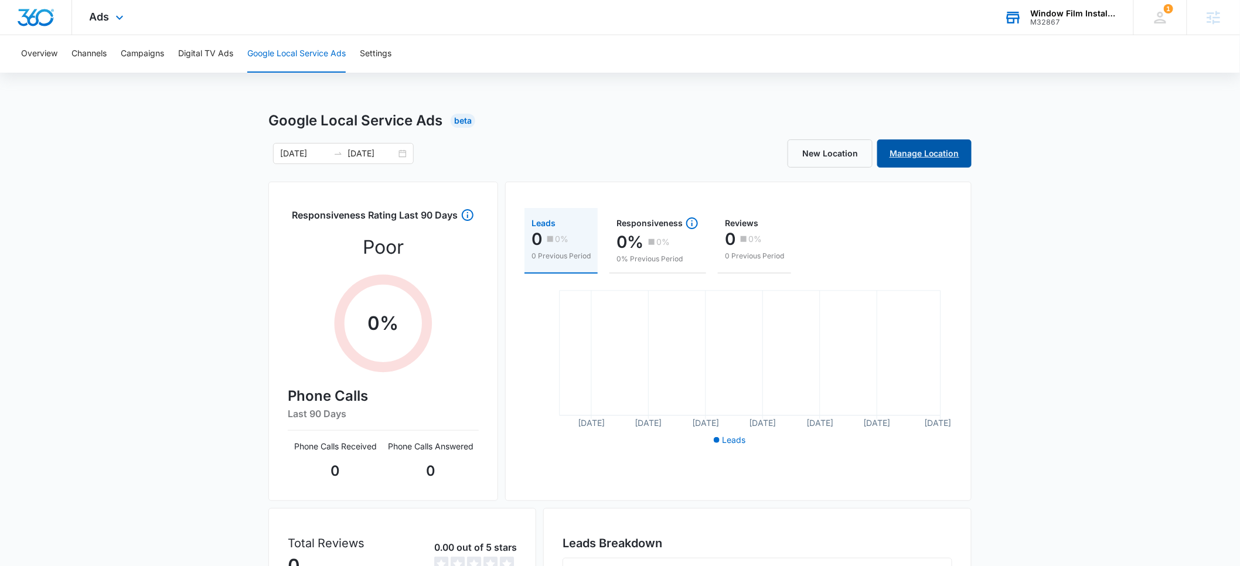
click at [929, 156] on link "Manage Location" at bounding box center [924, 153] width 94 height 28
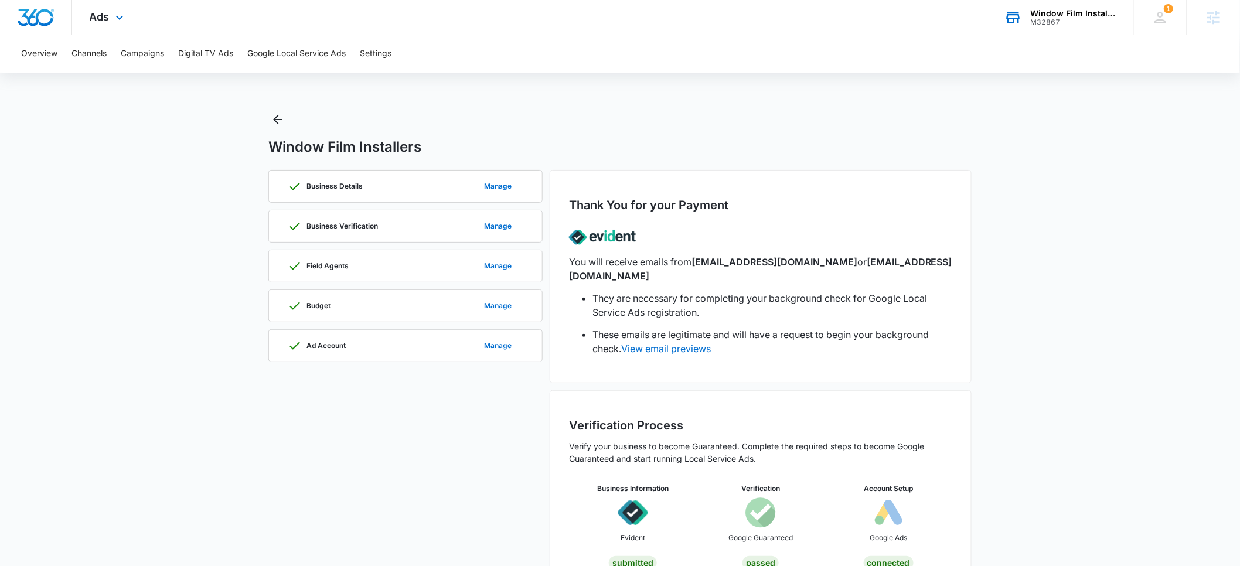
click at [1061, 14] on div "Window Film Installers" at bounding box center [1074, 13] width 86 height 9
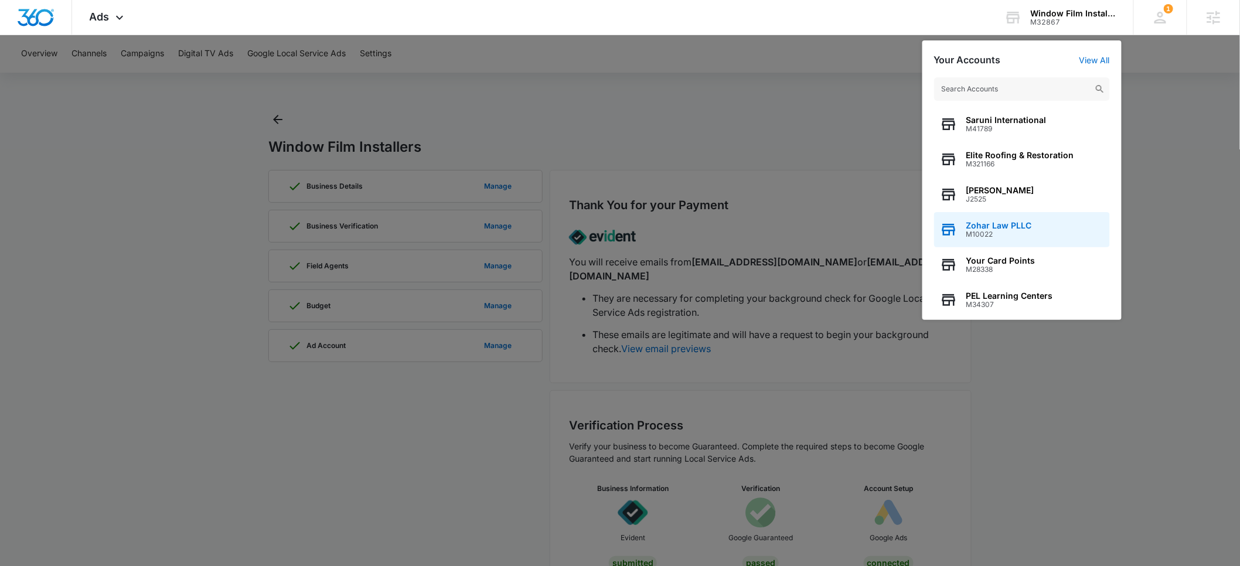
click at [986, 229] on span "Zohar Law PLLC" at bounding box center [999, 225] width 66 height 9
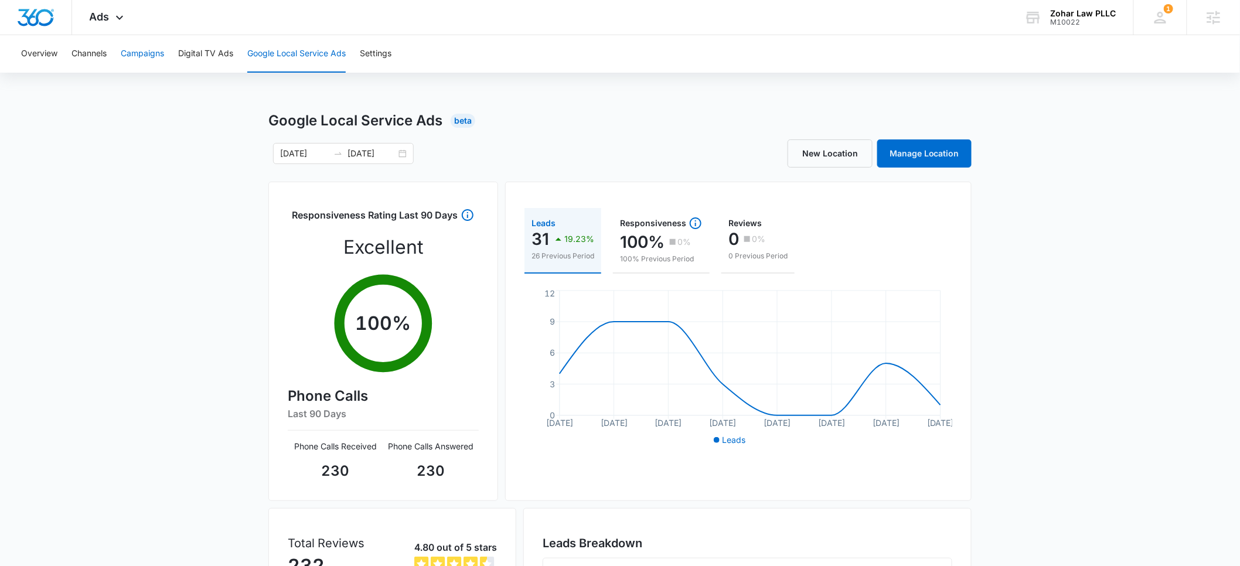
click at [149, 57] on button "Campaigns" at bounding box center [142, 54] width 43 height 38
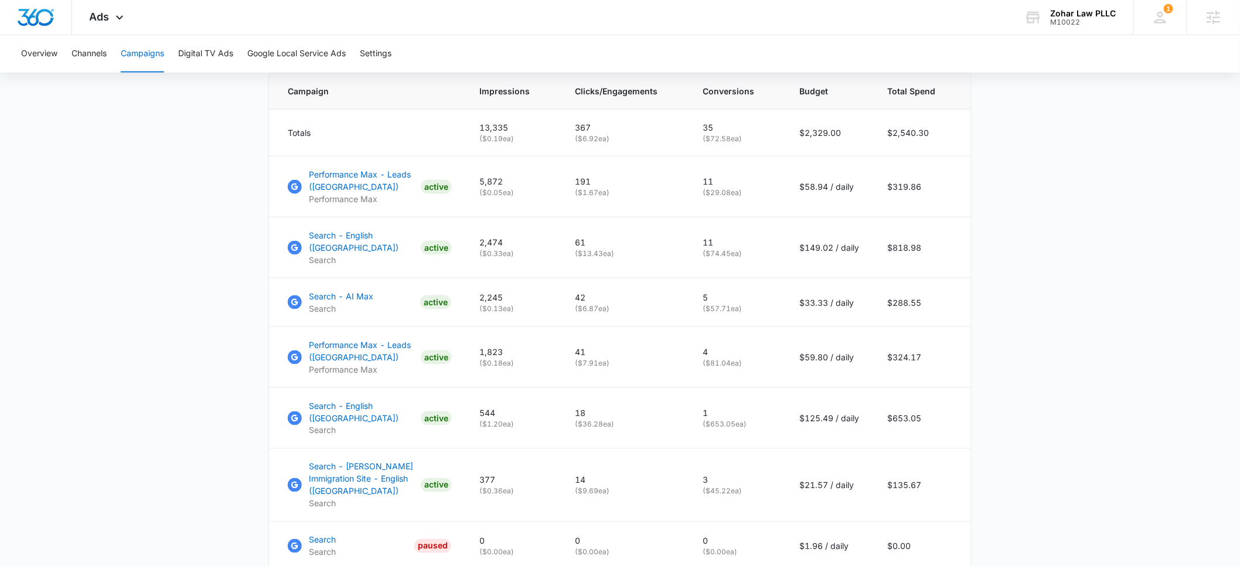
scroll to position [506, 0]
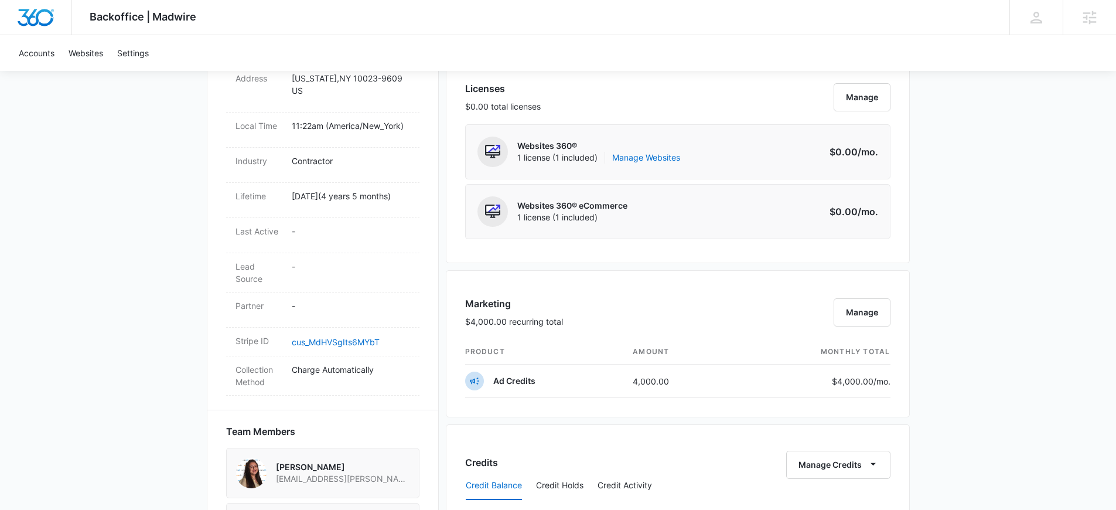
scroll to position [428, 0]
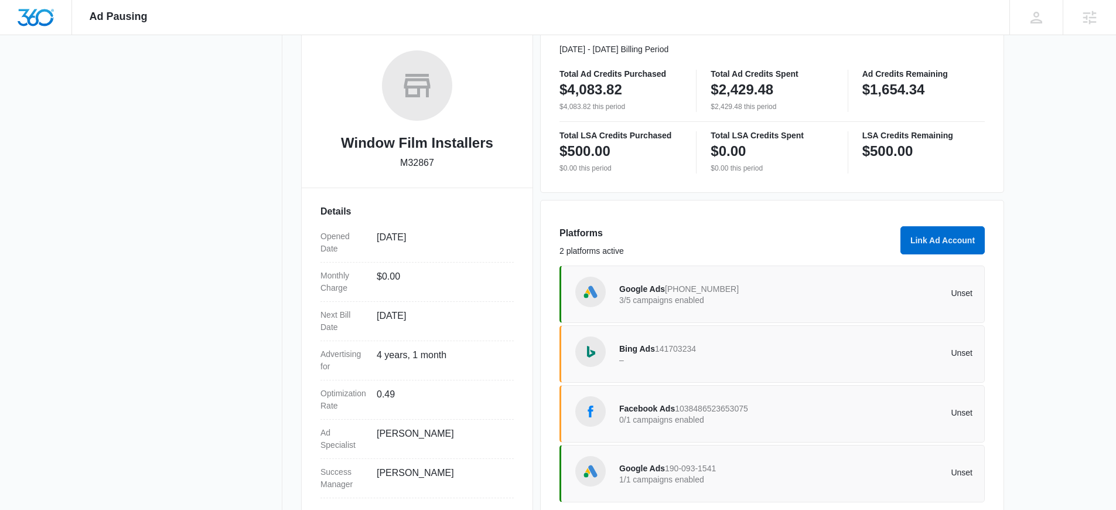
scroll to position [202, 0]
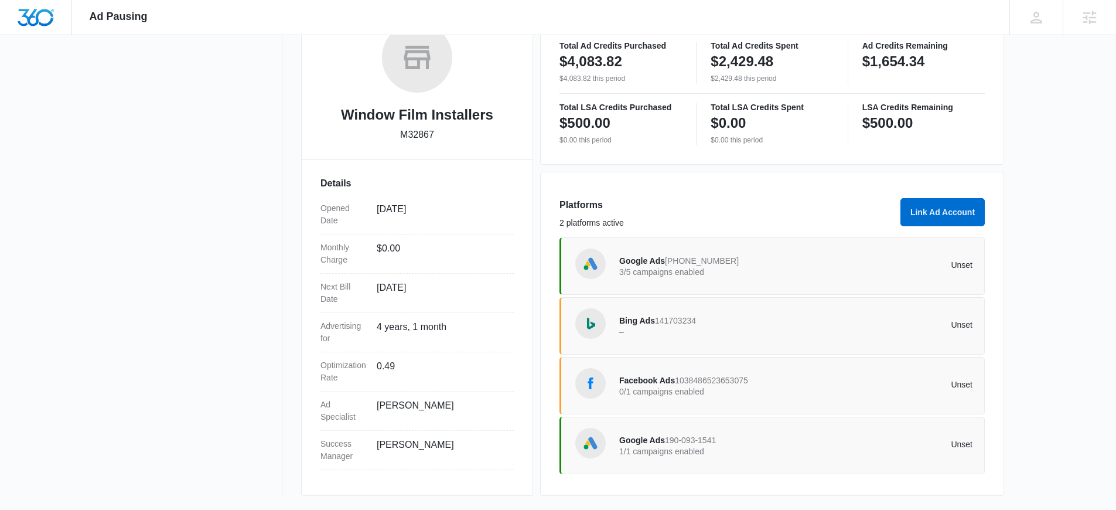
click at [810, 435] on div "Google Ads 190-093-1541 1/1 campaigns enabled Unset" at bounding box center [795, 445] width 353 height 33
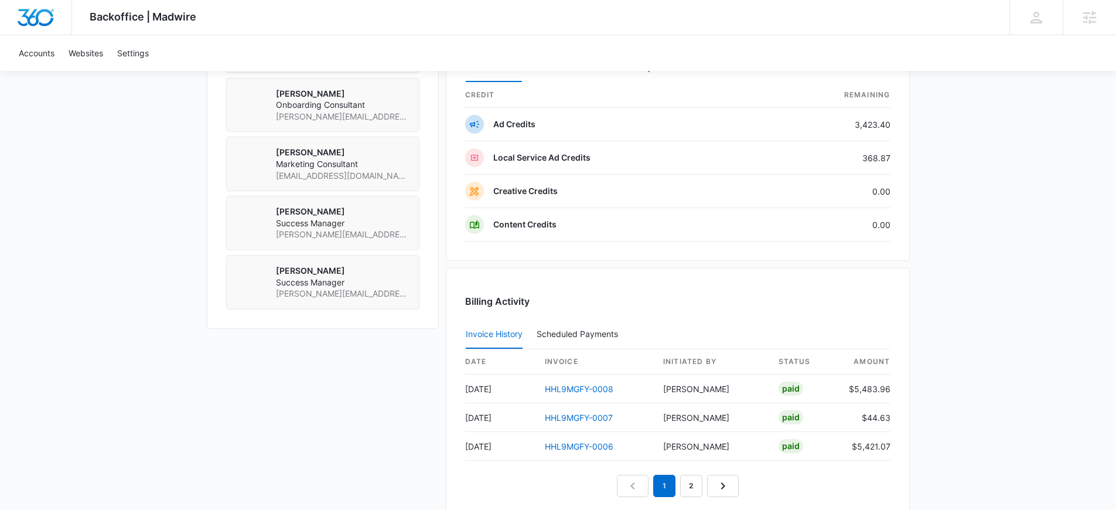
scroll to position [997, 0]
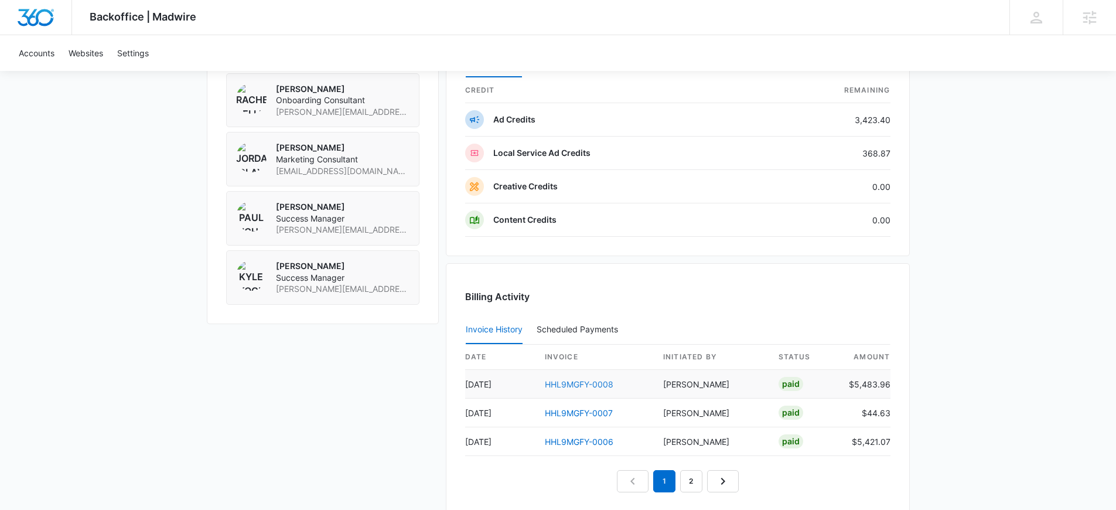
click at [568, 383] on link "HHL9MGFY-0008" at bounding box center [579, 384] width 69 height 10
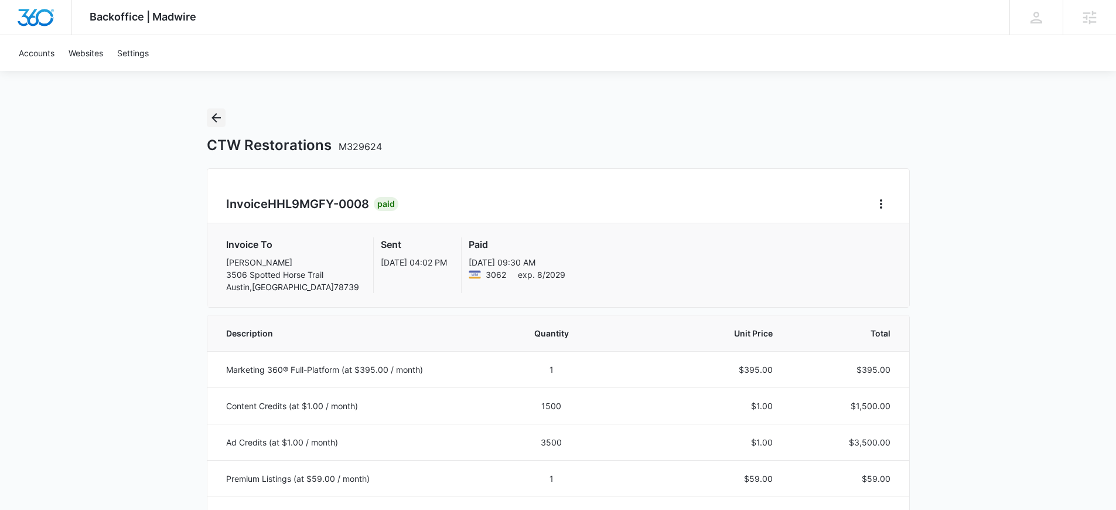
click at [216, 121] on icon "Back" at bounding box center [216, 118] width 14 height 14
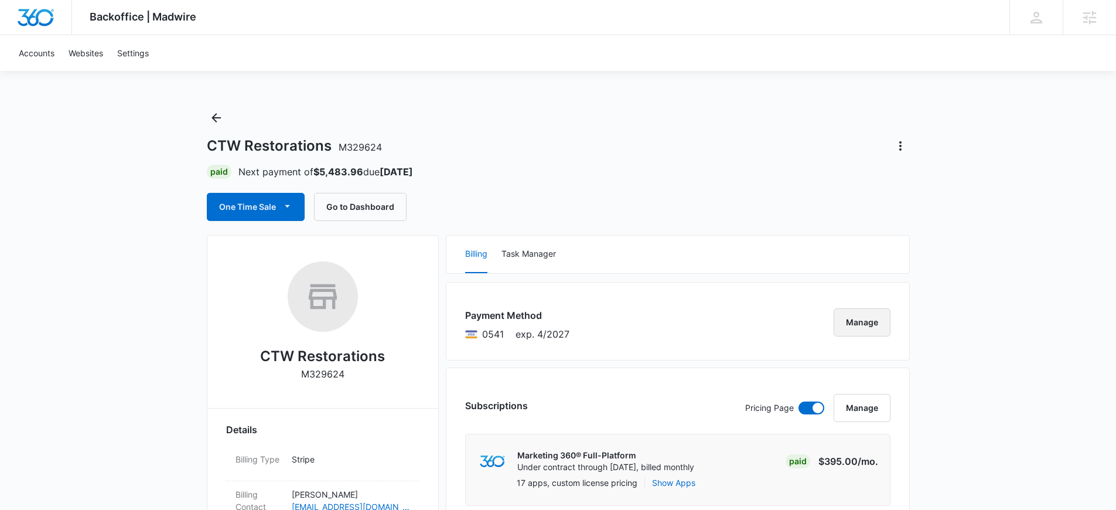
click at [861, 325] on button "Manage" at bounding box center [862, 322] width 57 height 28
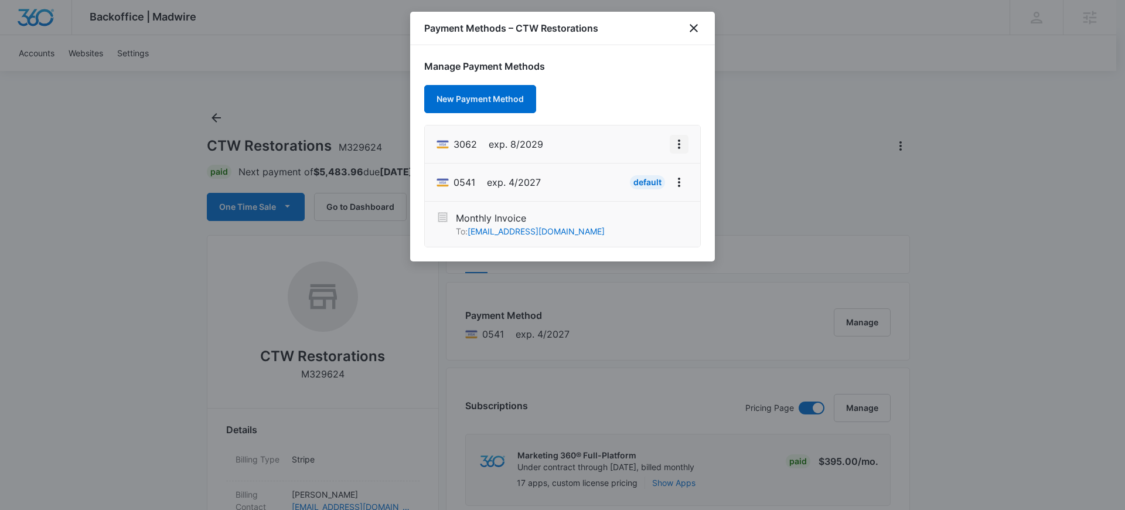
click at [678, 144] on icon "View More" at bounding box center [679, 143] width 2 height 9
click at [629, 191] on div "Set As Default" at bounding box center [632, 194] width 54 height 8
